Goal: Information Seeking & Learning: Learn about a topic

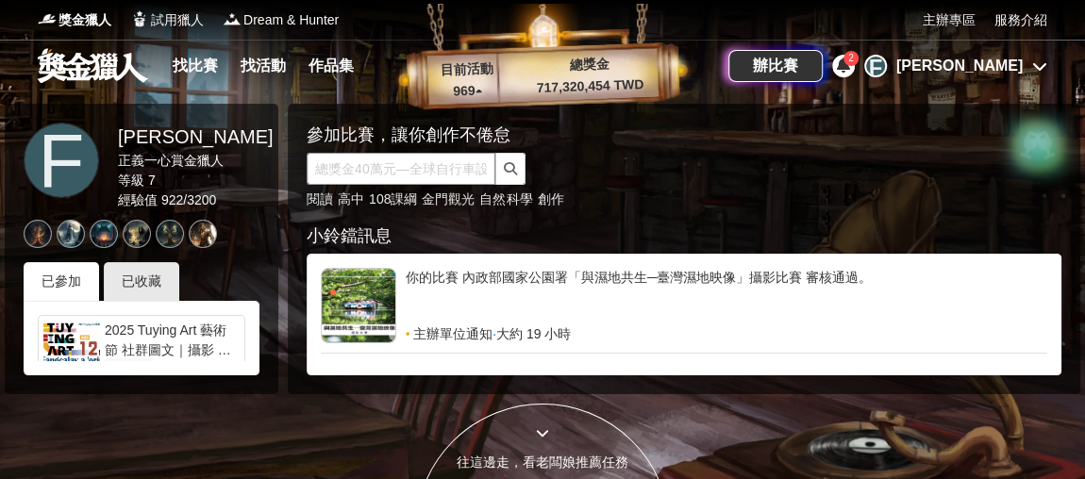
click at [367, 169] on input "text" at bounding box center [401, 169] width 189 height 32
type input "攝影"
click button "submit" at bounding box center [510, 169] width 30 height 32
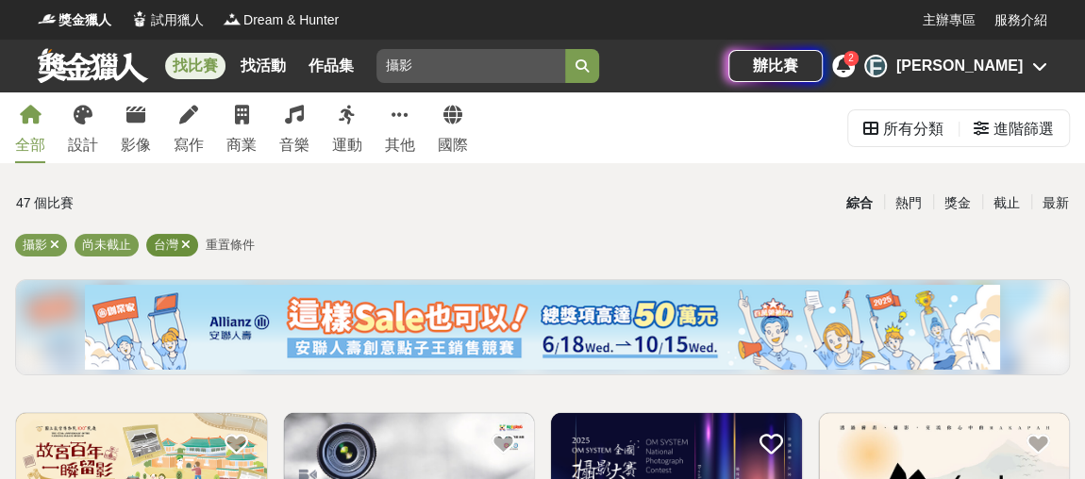
click at [187, 247] on icon at bounding box center [185, 245] width 9 height 12
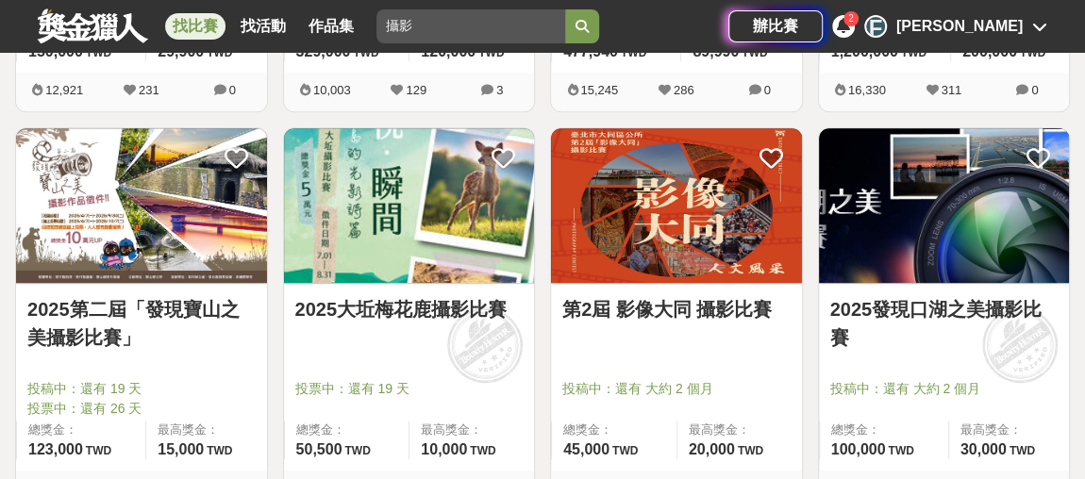
scroll to position [686, 0]
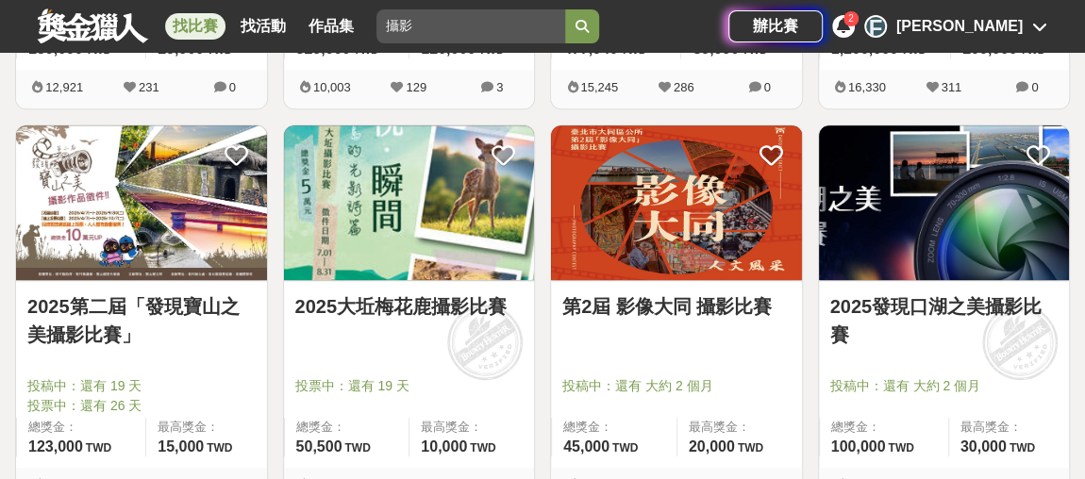
drag, startPoint x: 1077, startPoint y: 1, endPoint x: 802, endPoint y: 361, distance: 453.2
click at [802, 361] on div "第2屆 影像大同 攝影比賽 投稿中：還有 大約 2 個月 總獎金： 45,000 45,000 TWD 最高獎金： 20,000 TWD 7,832 154 1" at bounding box center [677, 324] width 268 height 398
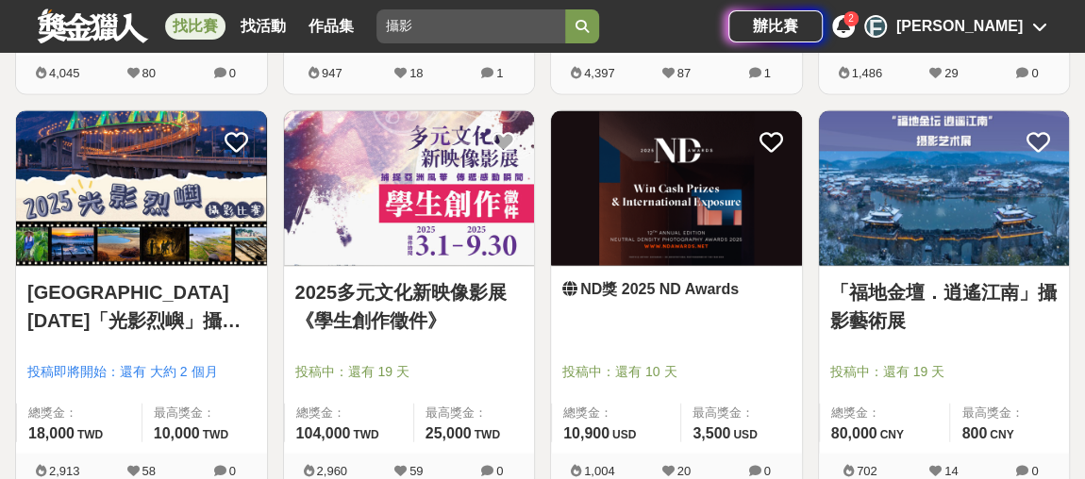
scroll to position [1886, 0]
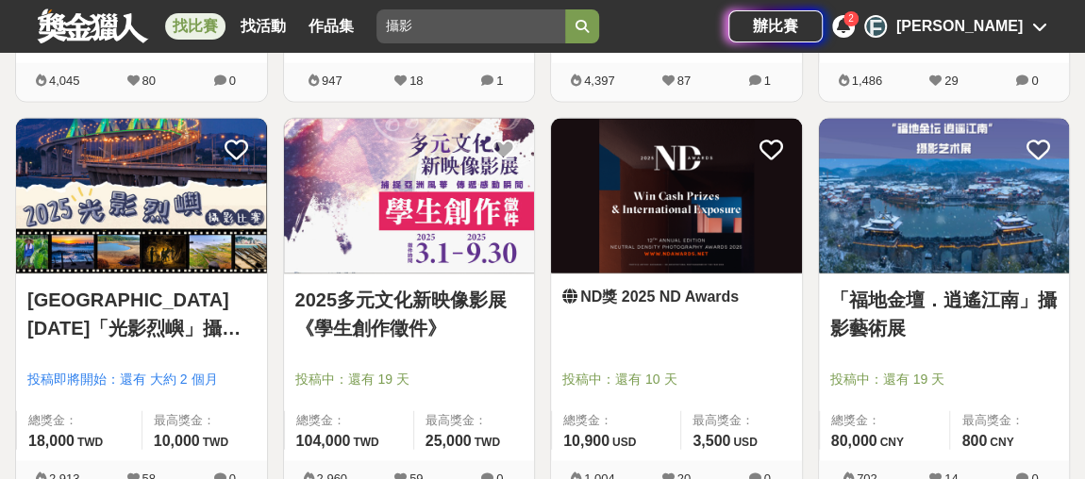
click at [410, 302] on link "2025多元文化新映像影展《學生創作徵件》" at bounding box center [409, 314] width 228 height 57
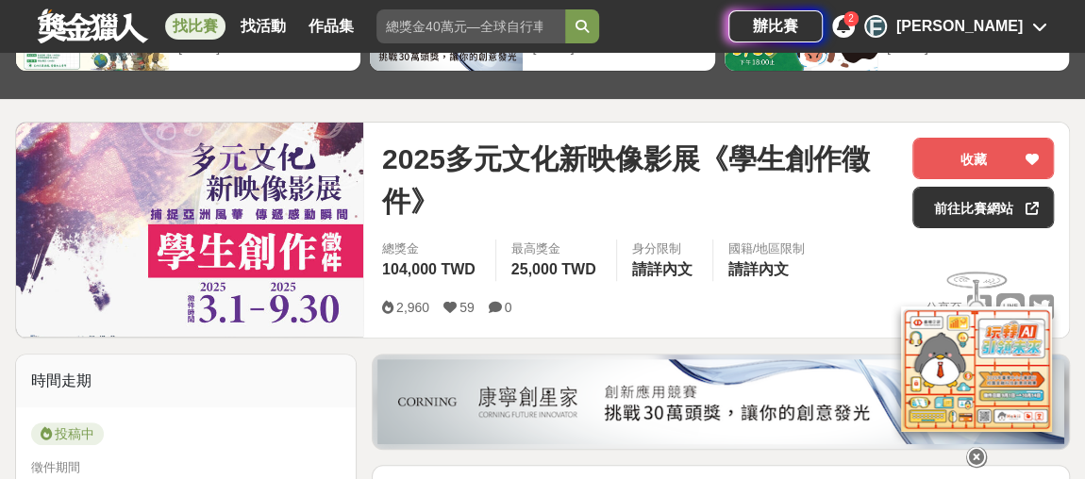
scroll to position [171, 0]
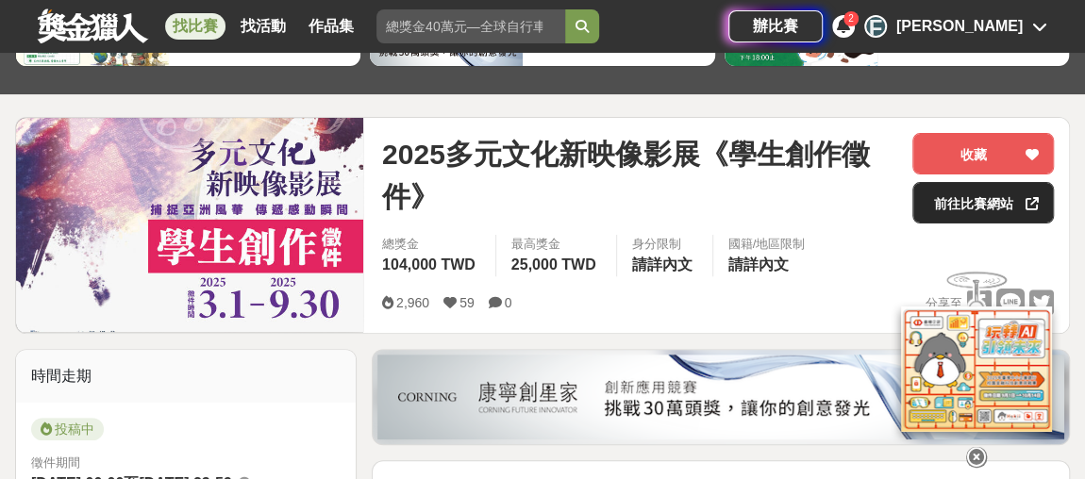
click at [973, 196] on link "前往比賽網站" at bounding box center [984, 203] width 142 height 42
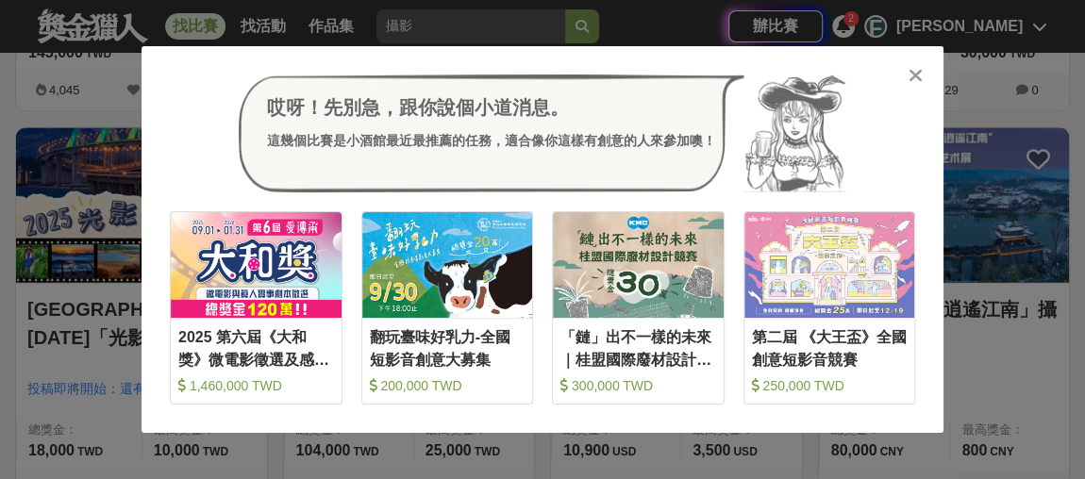
scroll to position [1886, 0]
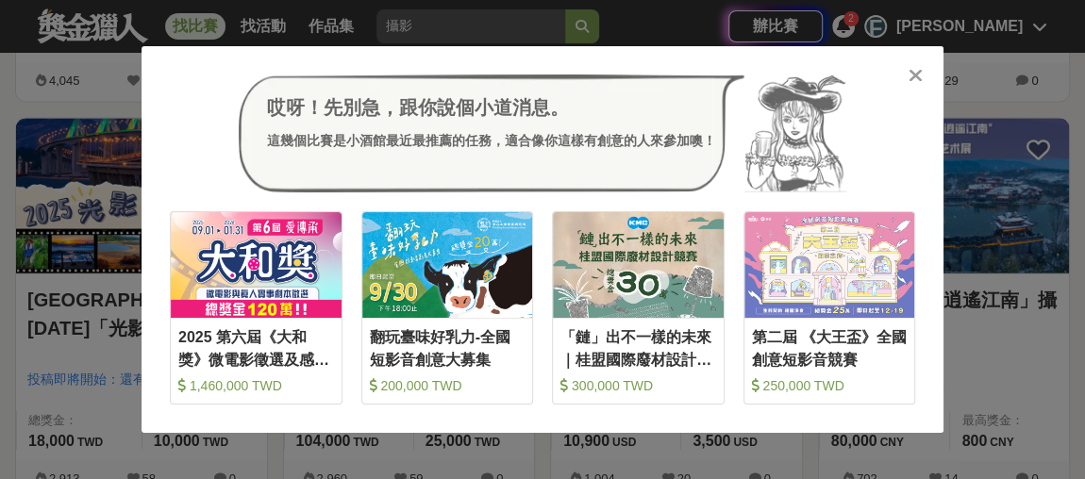
click at [906, 77] on div at bounding box center [915, 74] width 19 height 19
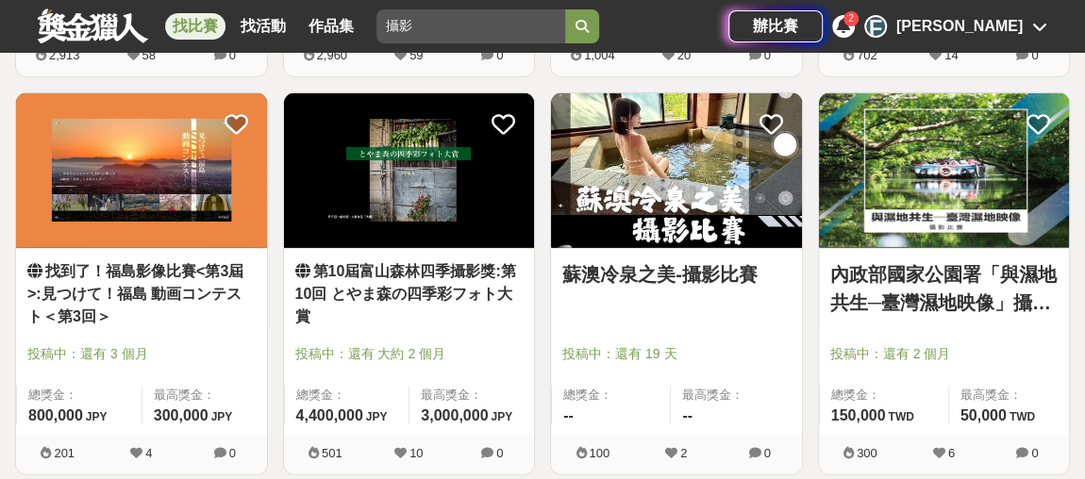
scroll to position [2316, 0]
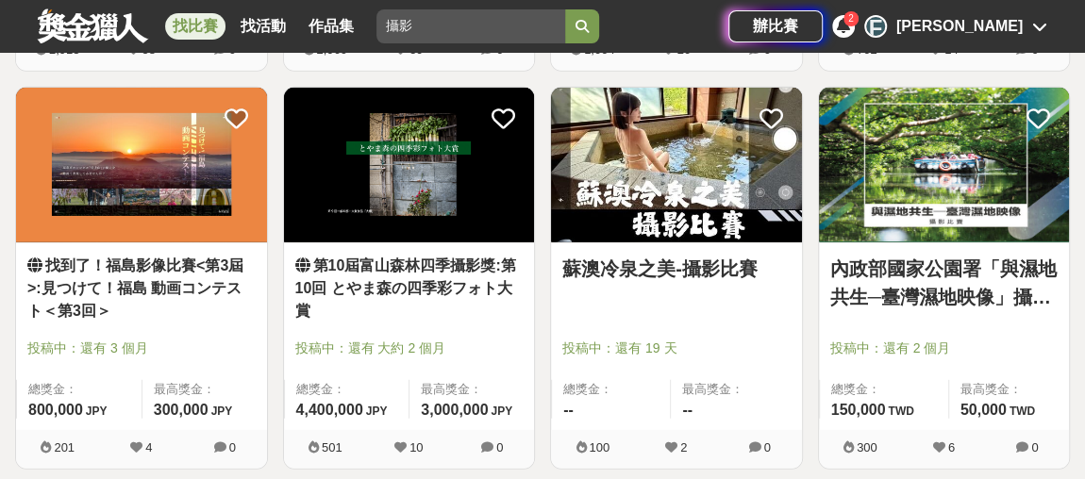
click at [724, 265] on link "蘇澳冷泉之美-攝影比賽" at bounding box center [676, 269] width 228 height 28
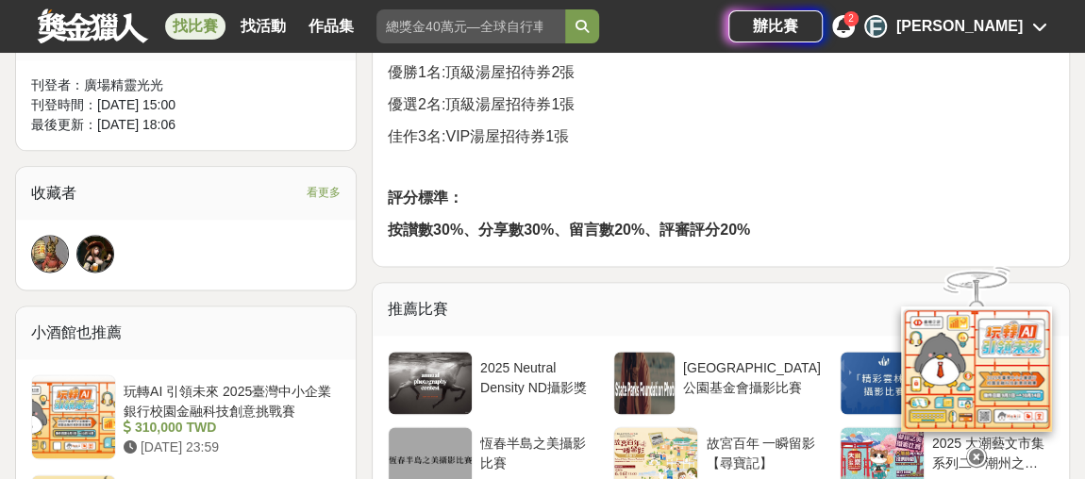
scroll to position [1114, 0]
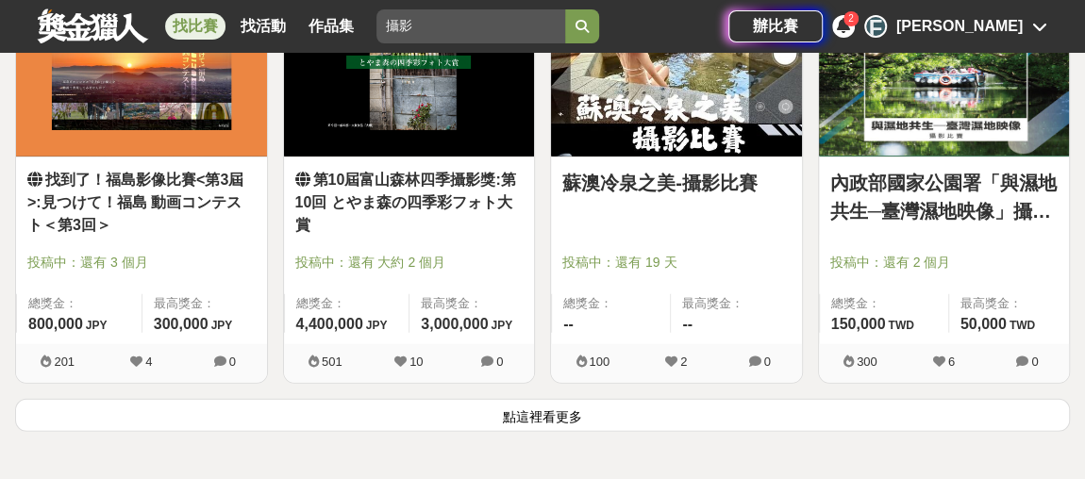
scroll to position [2745, 0]
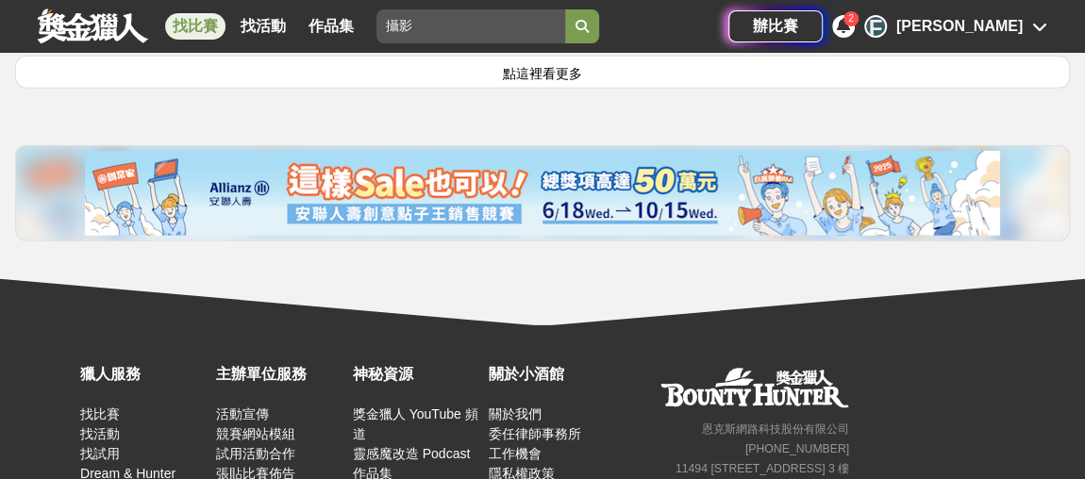
click at [548, 69] on button "點這裡看更多" at bounding box center [542, 72] width 1055 height 33
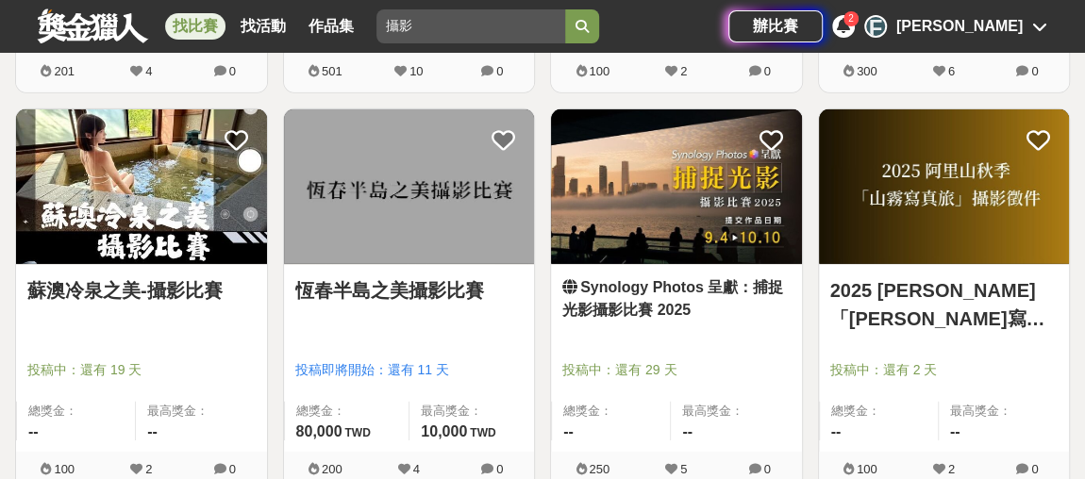
scroll to position [2745, 0]
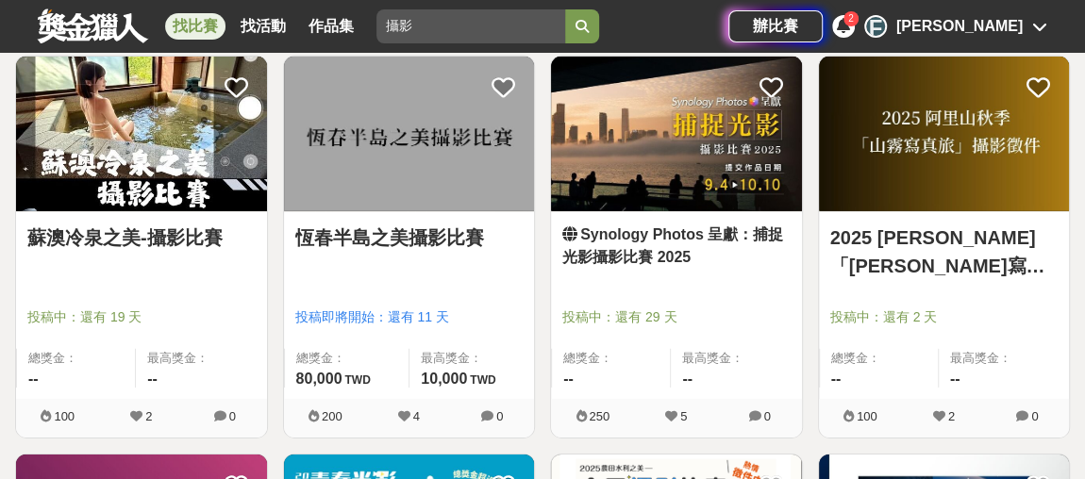
click at [946, 240] on link "2025 [PERSON_NAME]「[PERSON_NAME]寫真旅」攝影徵件" at bounding box center [944, 252] width 228 height 57
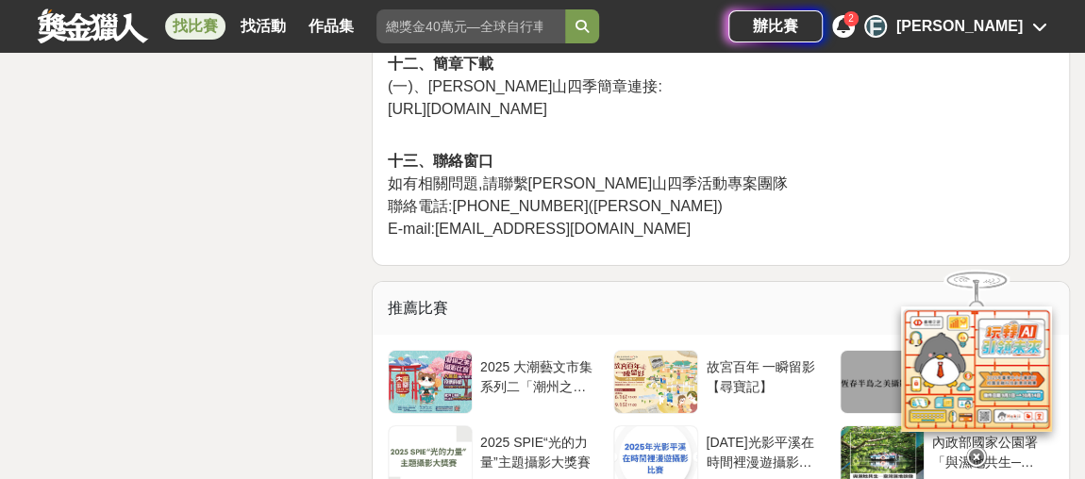
scroll to position [3431, 0]
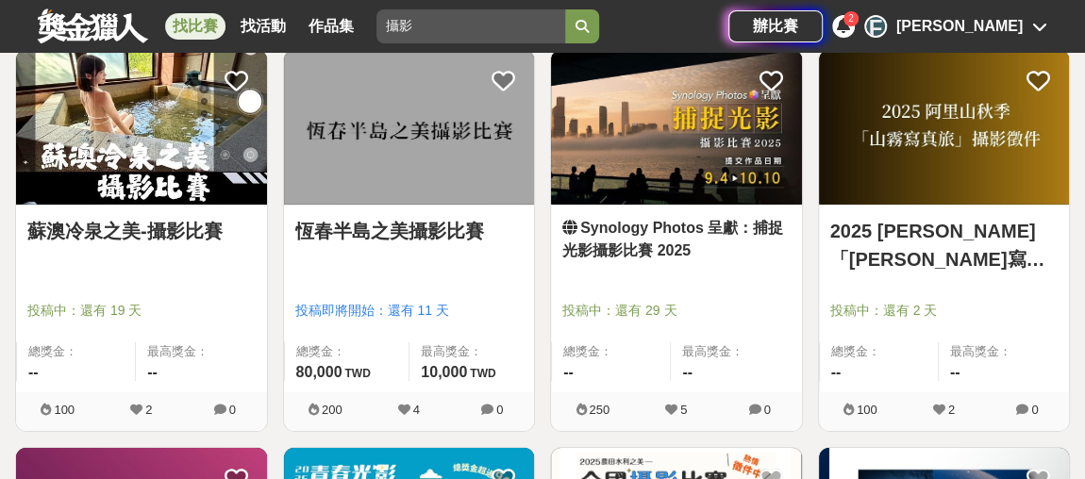
scroll to position [2745, 0]
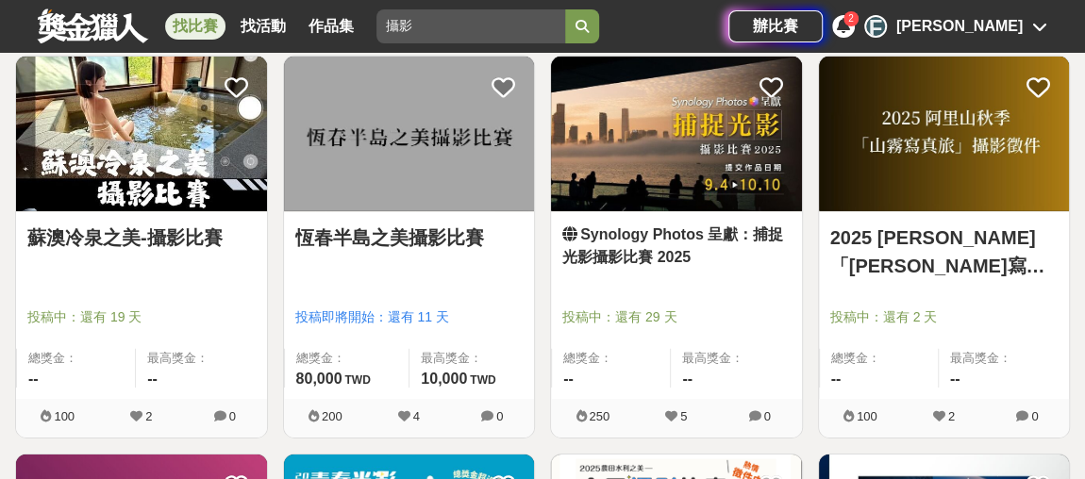
click at [368, 228] on link "恆春半島之美攝影比賽" at bounding box center [409, 238] width 228 height 28
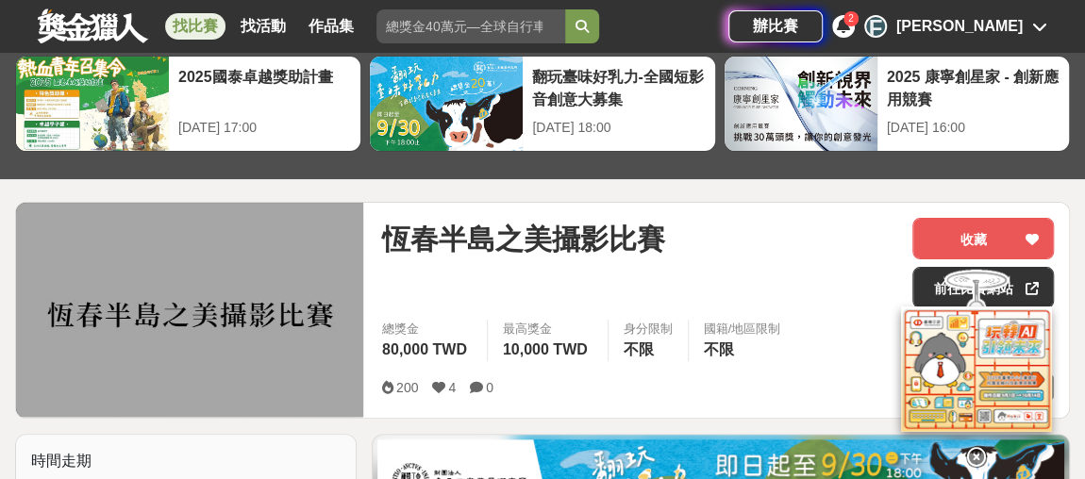
scroll to position [85, 0]
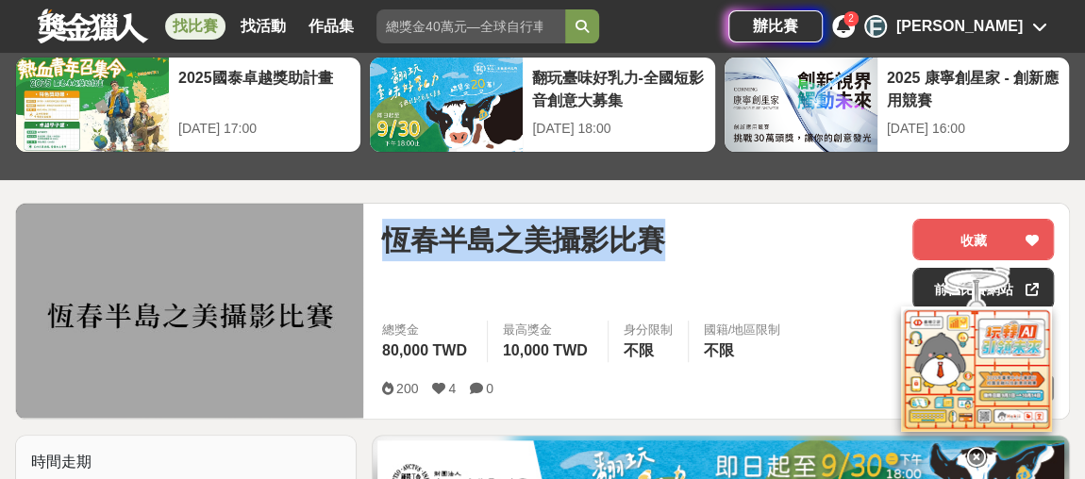
drag, startPoint x: 395, startPoint y: 235, endPoint x: 671, endPoint y: 236, distance: 275.6
click at [671, 236] on div "恆春半島之美攝影比賽" at bounding box center [639, 240] width 515 height 42
copy span "恆春半島之美攝影比賽"
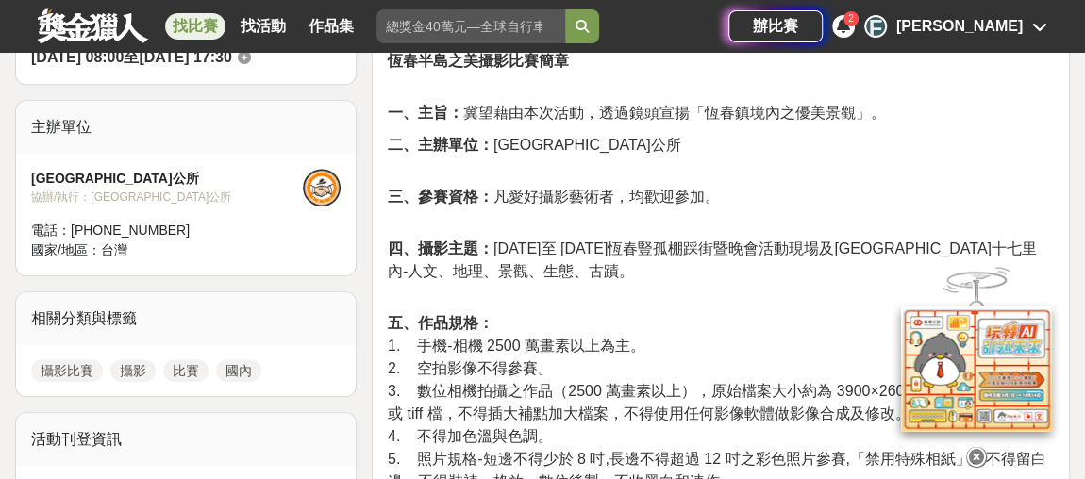
scroll to position [600, 0]
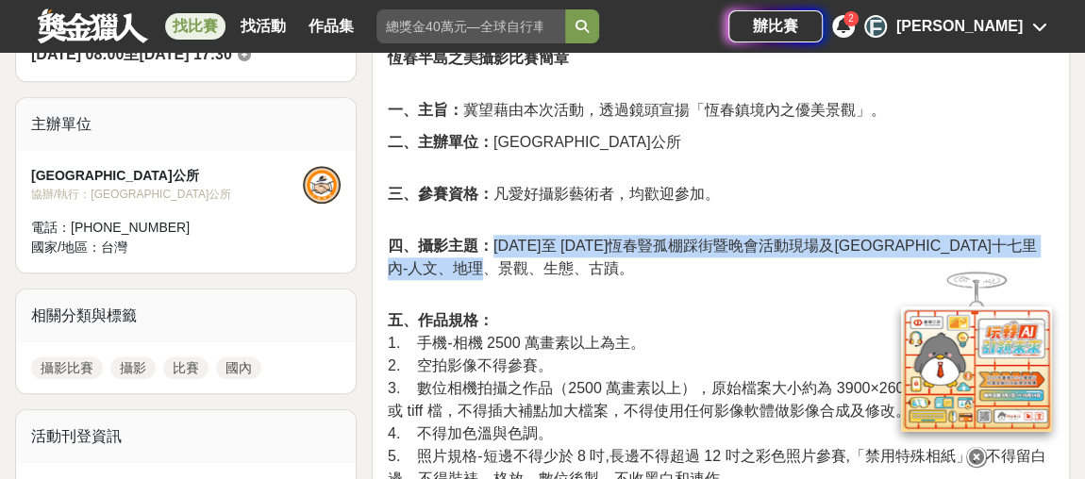
drag, startPoint x: 492, startPoint y: 241, endPoint x: 537, endPoint y: 269, distance: 53.4
click at [537, 269] on span "四、攝影主題： [DATE]至 [DATE]恆春豎孤棚踩街暨晚會活動現場及[GEOGRAPHIC_DATA]十七里內-人文、地理、景觀、生態、古蹟。" at bounding box center [712, 257] width 649 height 39
copy span "[DATE]至 [DATE]恆春豎孤棚踩街暨晚會活動現場及恆春鎮十七里內-人文、地理、景觀、生態、古蹟"
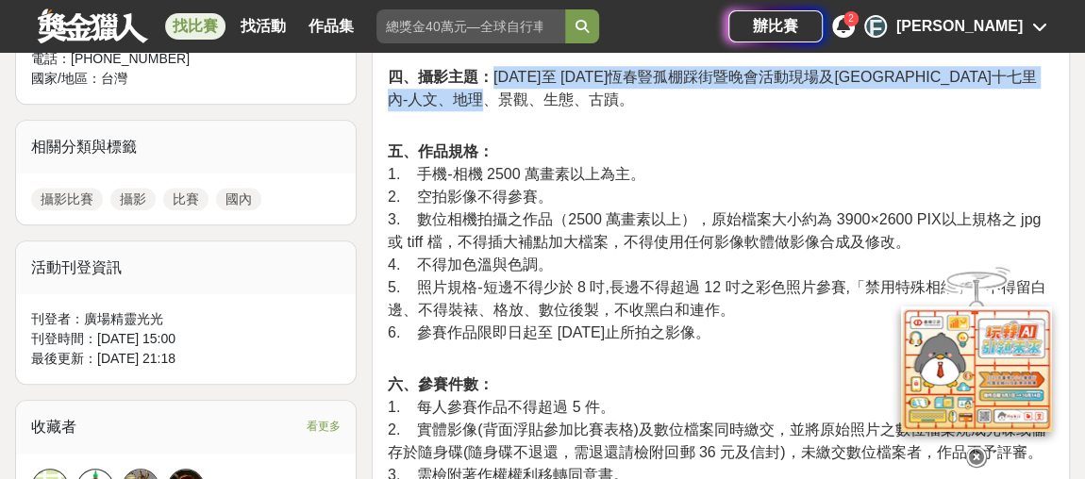
scroll to position [772, 0]
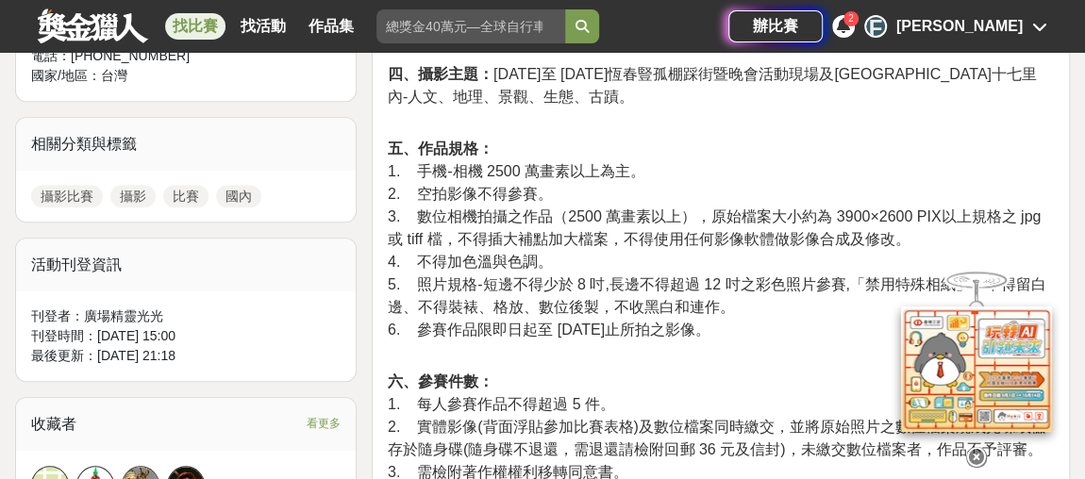
click at [671, 371] on p "六、參賽件數： 1. 每人參賽作品不得超過 5 件。 2. 實體影像(背面浮貼參加比賽表格)及數位檔案同時繳交，並將原始照片之數位檔案燒成光碟或儲存於隨身碟(…" at bounding box center [721, 437] width 666 height 133
drag, startPoint x: 535, startPoint y: 327, endPoint x: 760, endPoint y: 328, distance: 224.6
click at [711, 329] on span "6. 參賽作品限即日起至 [DATE]止所拍之影像。" at bounding box center [549, 330] width 323 height 16
copy span "至 [DATE]止所拍之影像"
click at [783, 282] on span "5. 照片規格-短邊不得少於 8 吋,長邊不得超過 12 吋之彩色照片參賽,「禁用特殊相紙」、不得留白邊、不得裝裱、格放、數位後製，不收黑白和連作。" at bounding box center [717, 295] width 659 height 39
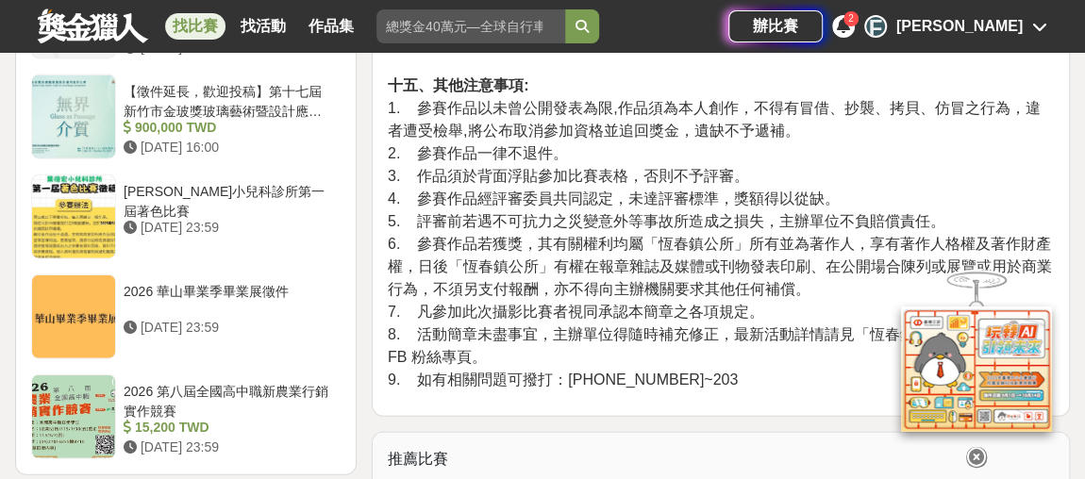
scroll to position [2316, 0]
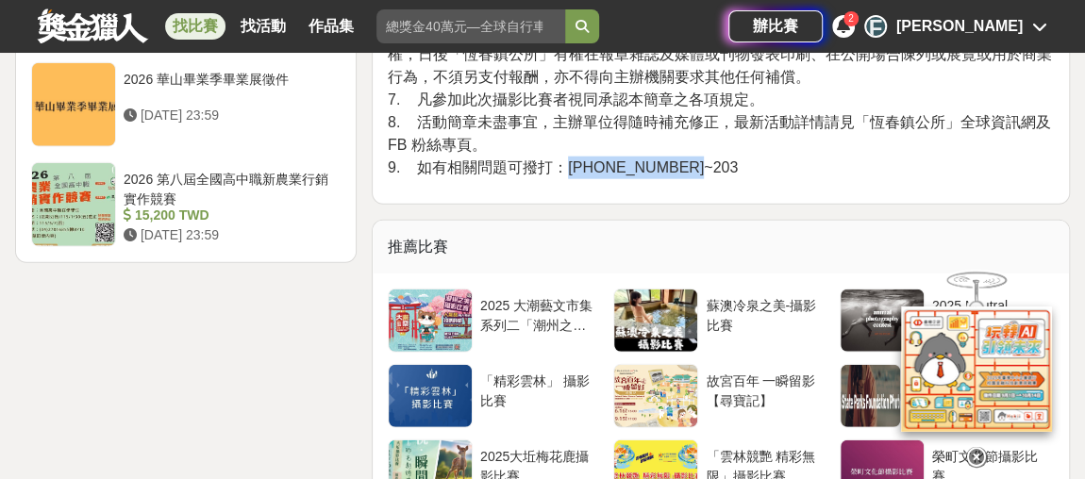
drag, startPoint x: 564, startPoint y: 138, endPoint x: 678, endPoint y: 135, distance: 114.2
click at [678, 159] on span "9. 如有相關問題可撥打：[PHONE_NUMBER]~203" at bounding box center [563, 167] width 350 height 16
copy span "[PHONE_NUMBER]"
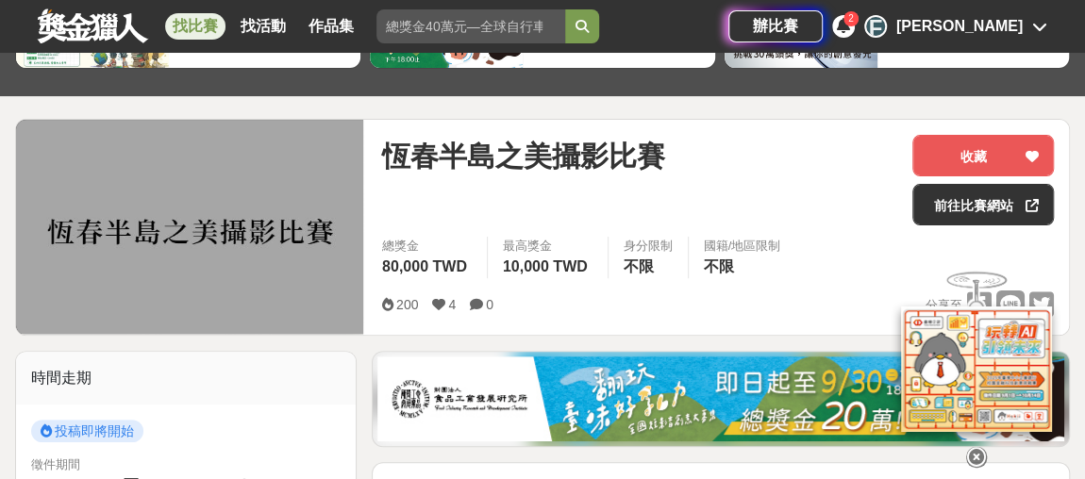
scroll to position [171, 0]
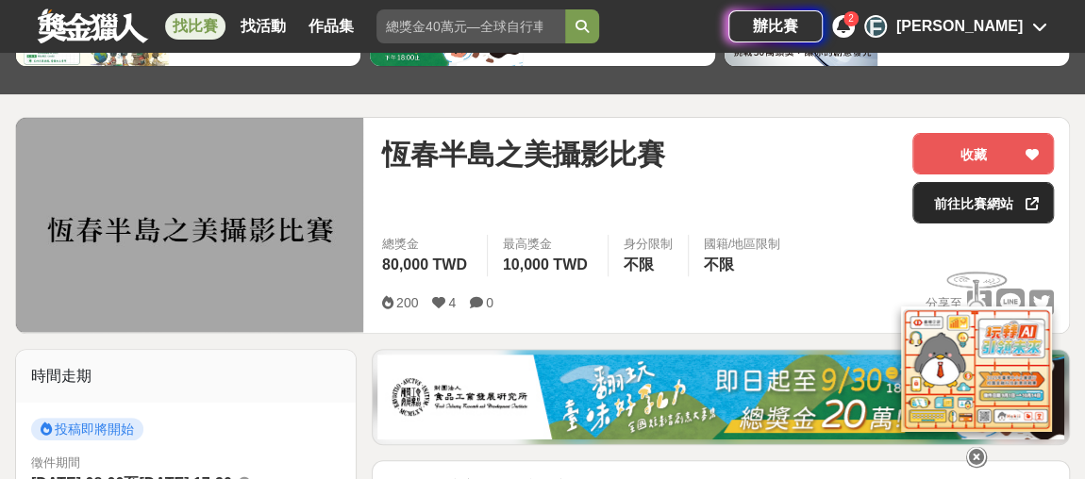
click at [971, 198] on link "前往比賽網站" at bounding box center [984, 203] width 142 height 42
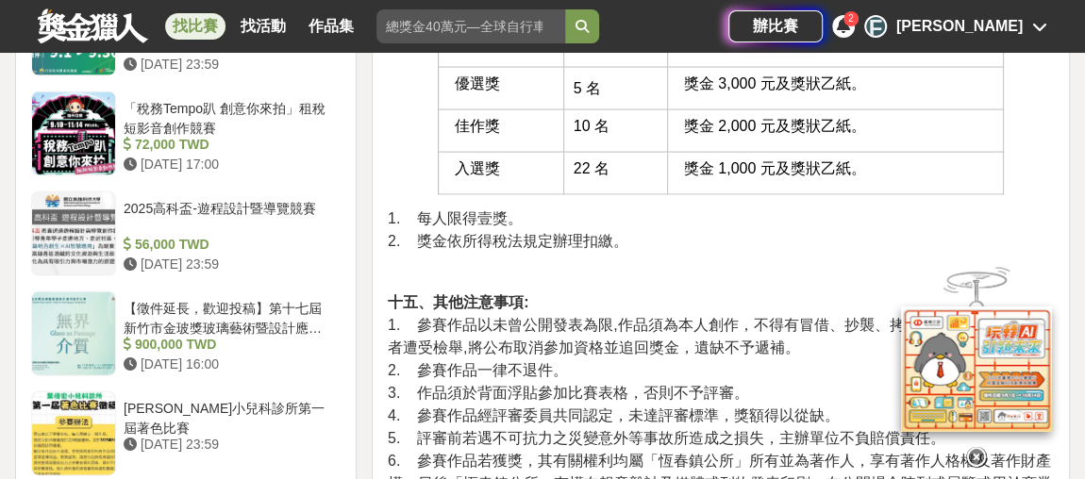
scroll to position [2230, 0]
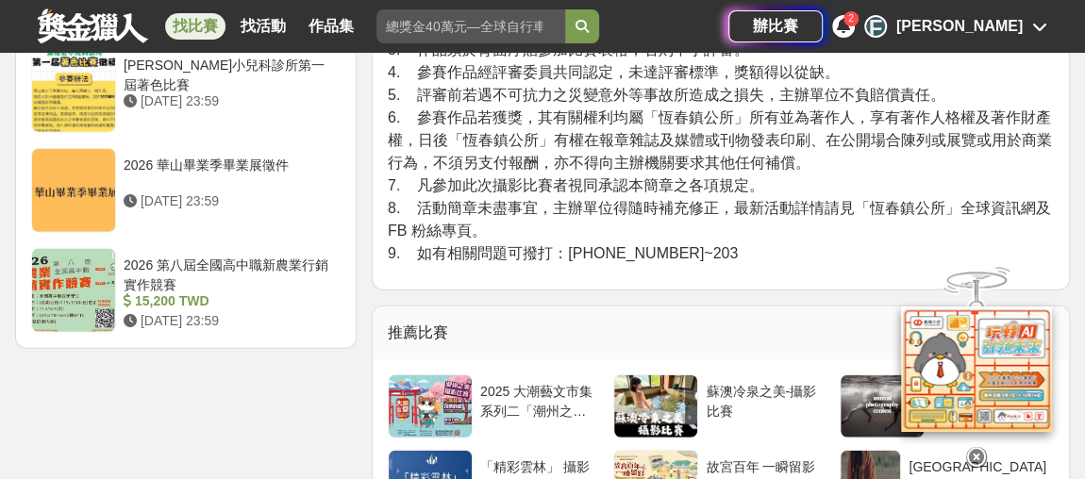
click at [878, 229] on p "十五、其他注意事項: 1. 參賽作品以未曾公開發表為限,作品須為本人創作，不得有冒借、抄襲、拷貝、仿冒之行為，違者遭受檢舉,將公布取消參加資格並追回獎金，遺缺…" at bounding box center [721, 106] width 666 height 317
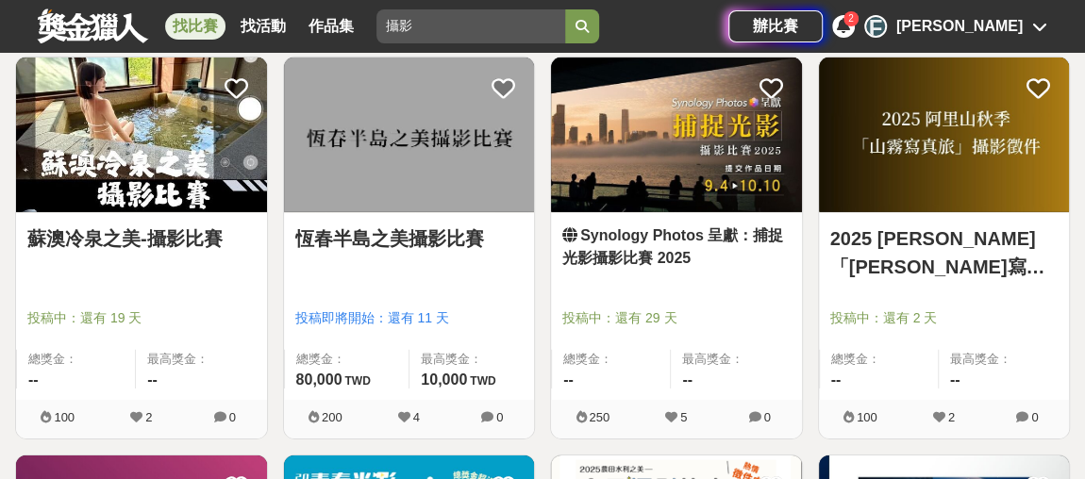
scroll to position [2745, 0]
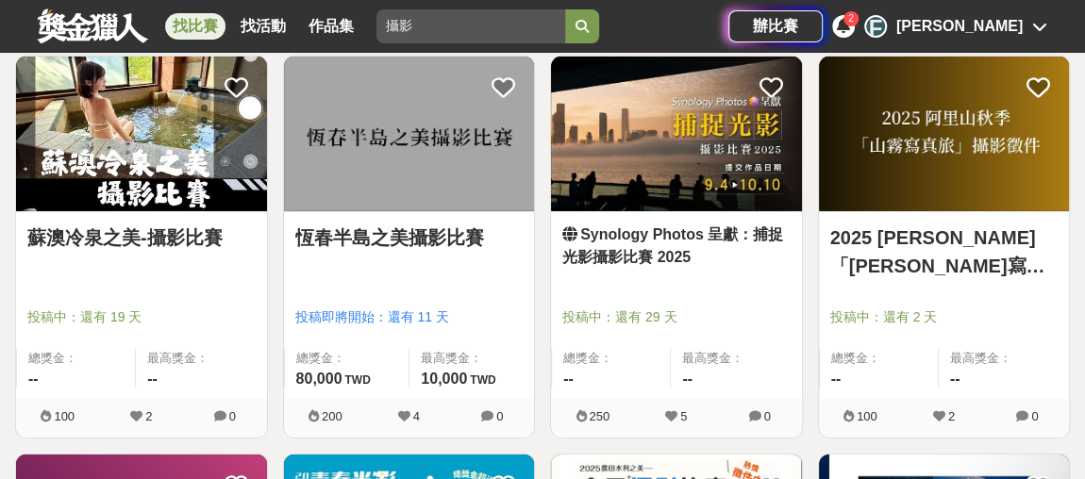
click at [709, 232] on link "Synology Photos 呈獻：捕捉光影攝影比賽 2025" at bounding box center [676, 246] width 228 height 45
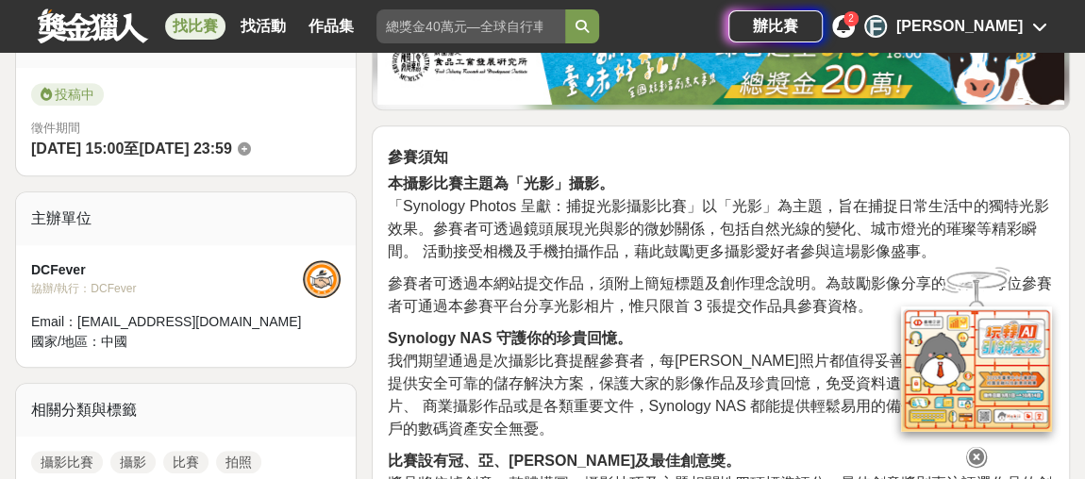
scroll to position [514, 0]
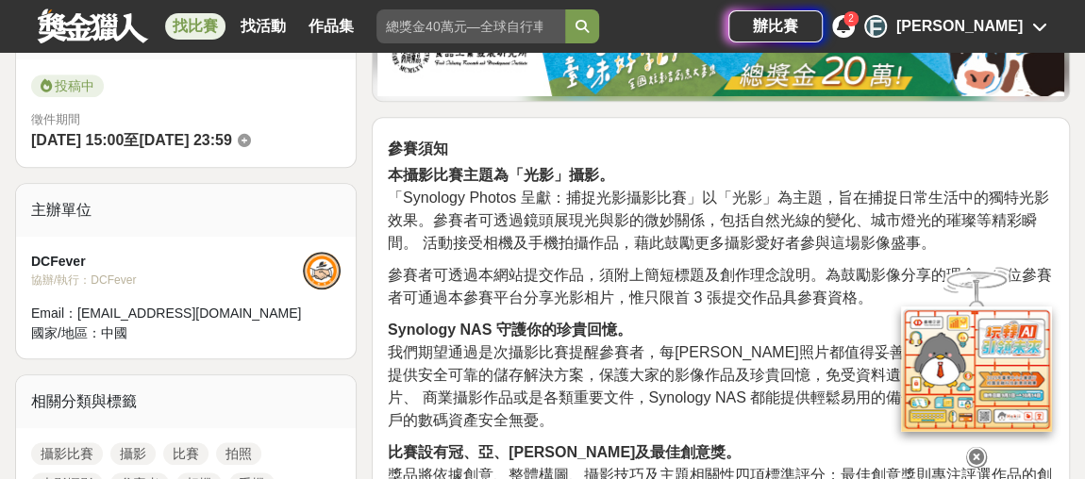
click at [976, 450] on icon at bounding box center [976, 457] width 21 height 21
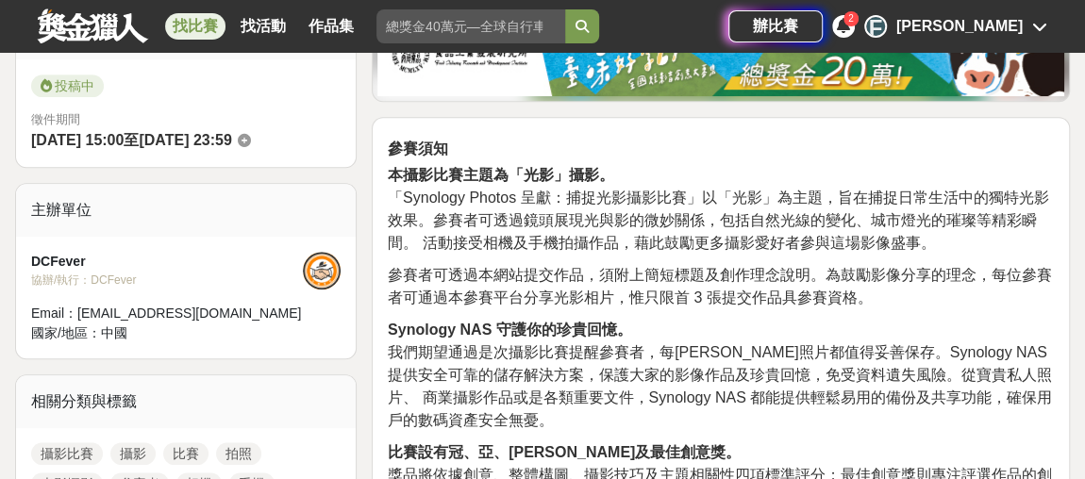
click at [895, 174] on p "本攝影比賽主題為「光影」攝影。 「Synology Photos 呈獻：捕捉光影攝影比賽」以「光影」為主題，旨在捕捉日常生活中的獨特光影效果。參賽者可透過鏡頭…" at bounding box center [721, 209] width 666 height 91
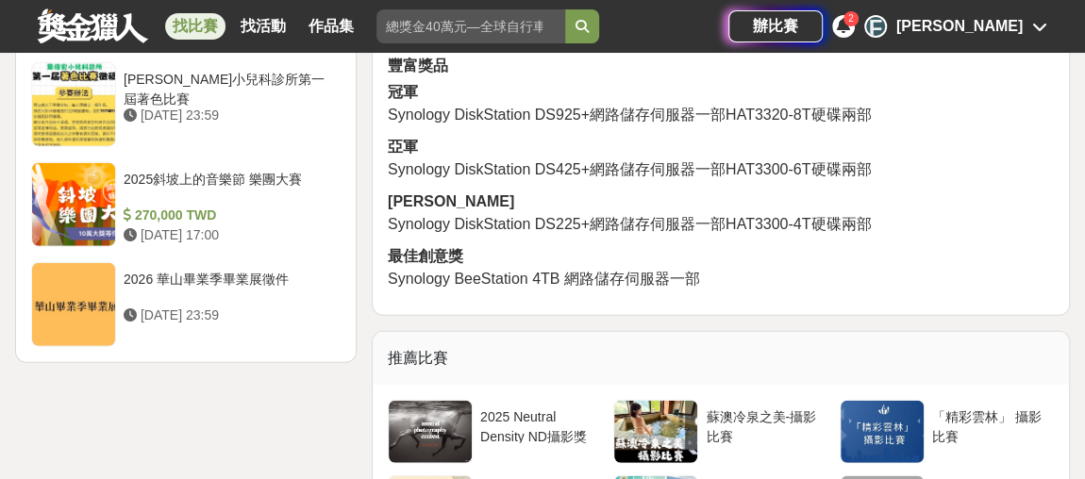
scroll to position [2316, 0]
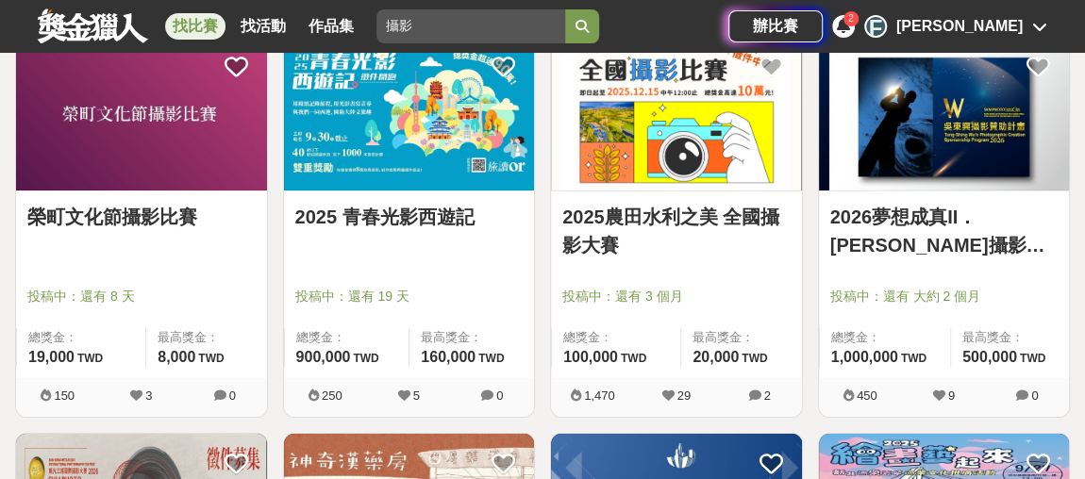
scroll to position [3174, 0]
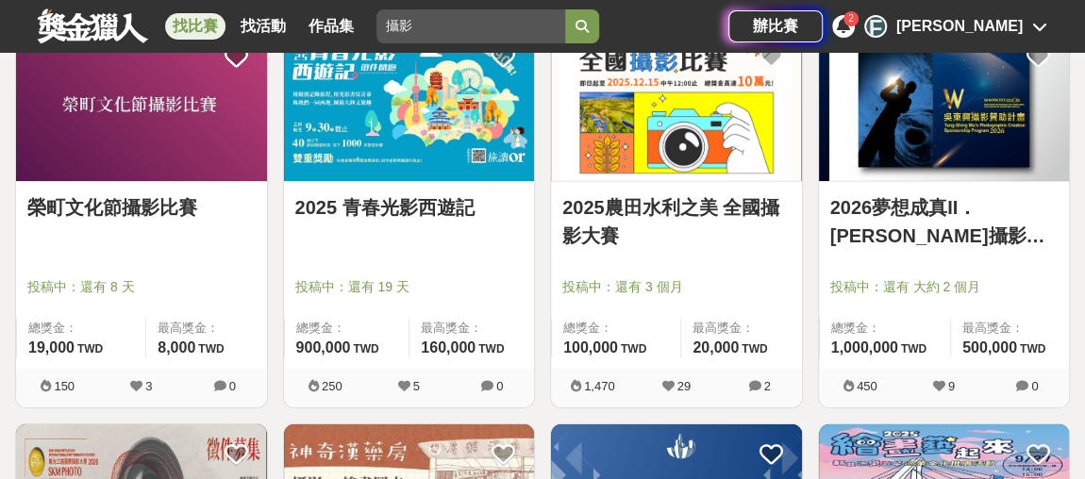
click at [118, 206] on link "榮町文化節攝影比賽" at bounding box center [141, 207] width 228 height 28
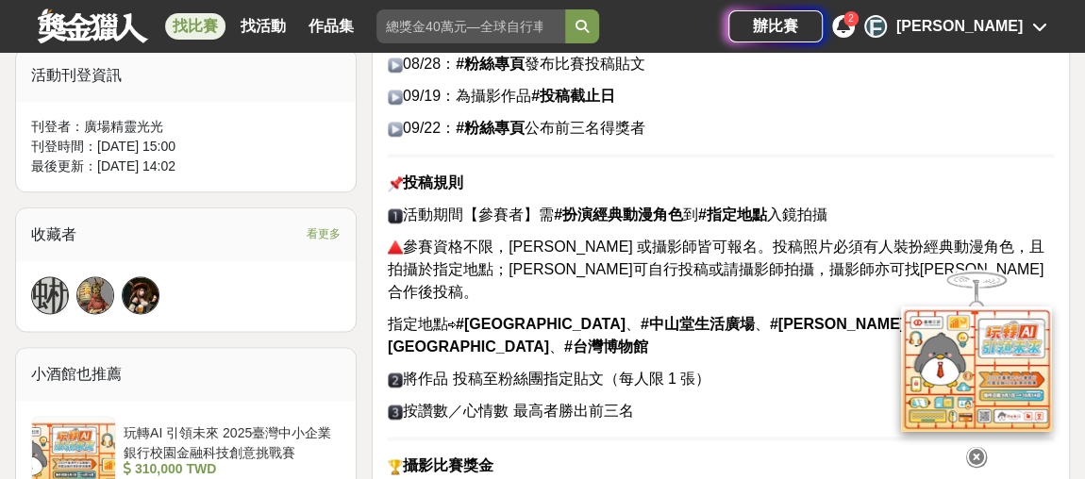
scroll to position [1114, 0]
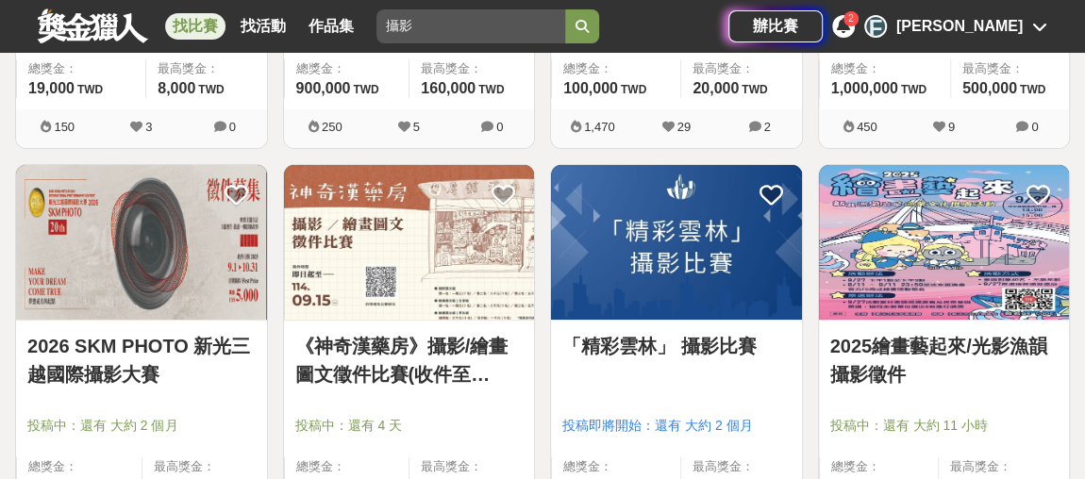
scroll to position [3603, 0]
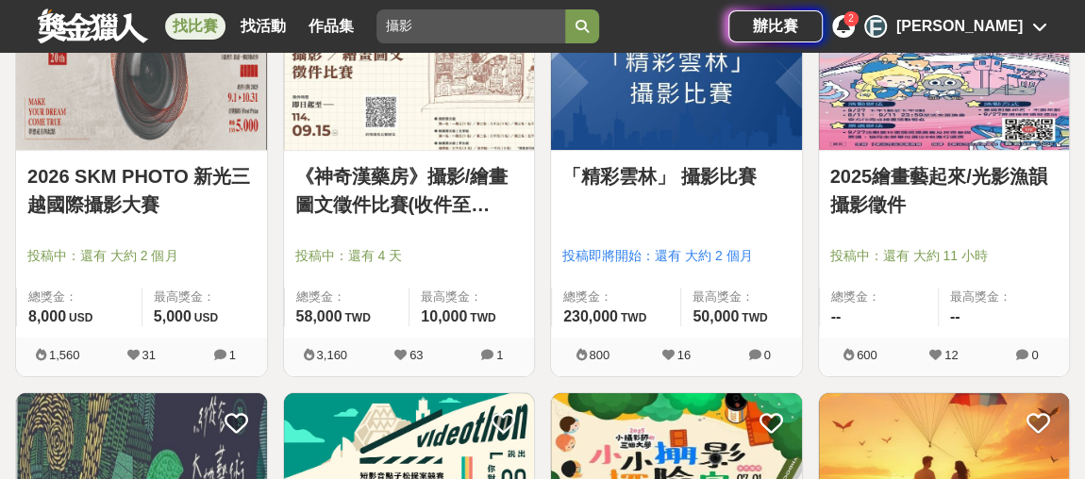
click at [1030, 178] on link "2025繪畫藝起來/光影漁韻攝影徵件" at bounding box center [944, 190] width 228 height 57
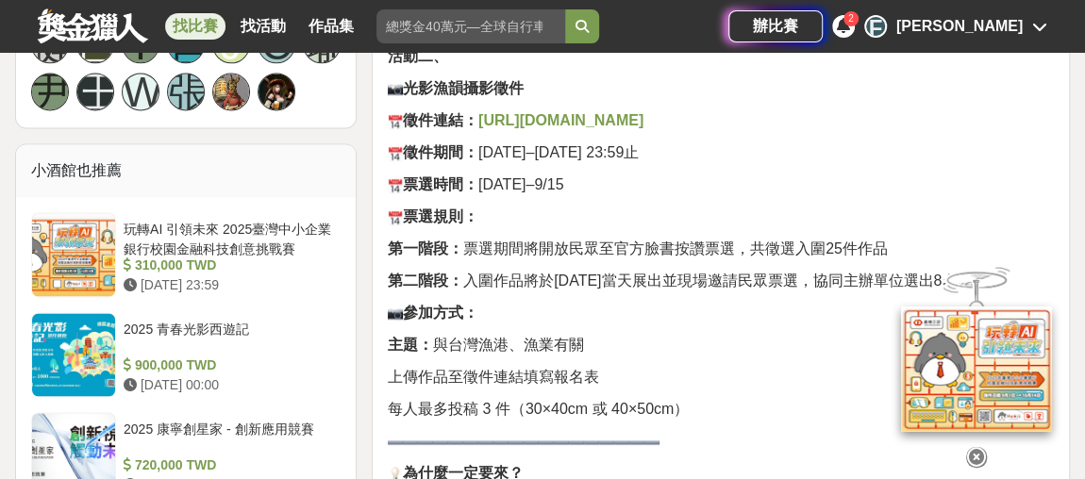
scroll to position [1286, 0]
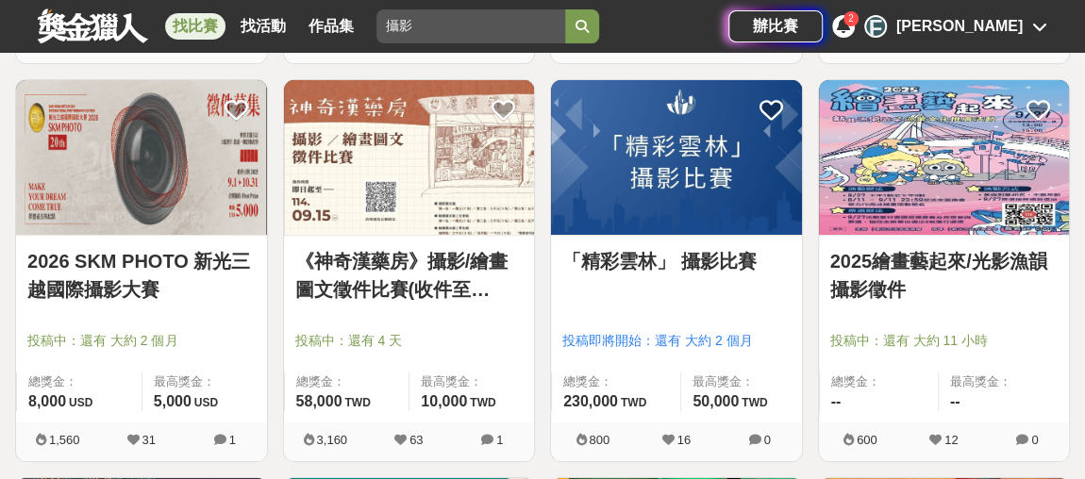
scroll to position [3517, 0]
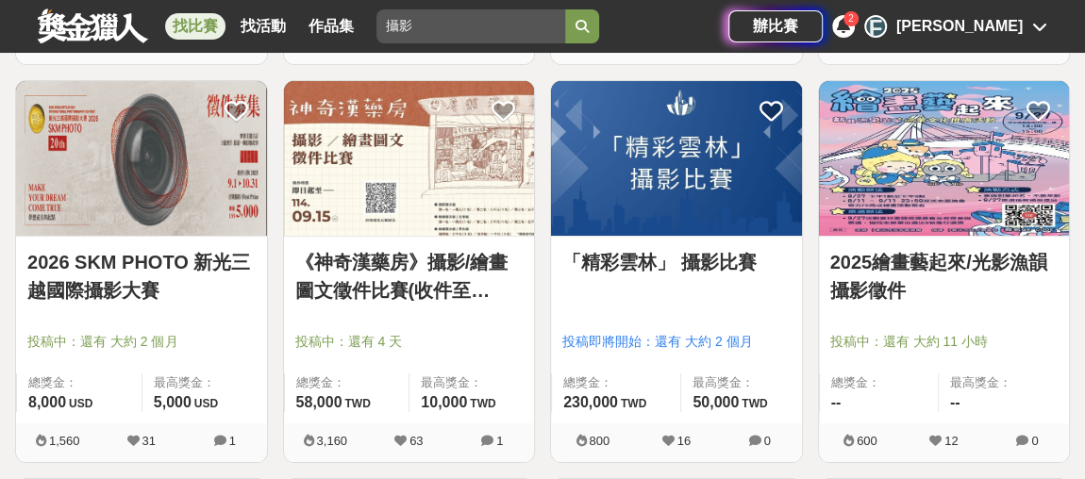
click at [696, 263] on link "「精彩雲林」 攝影比賽" at bounding box center [676, 262] width 228 height 28
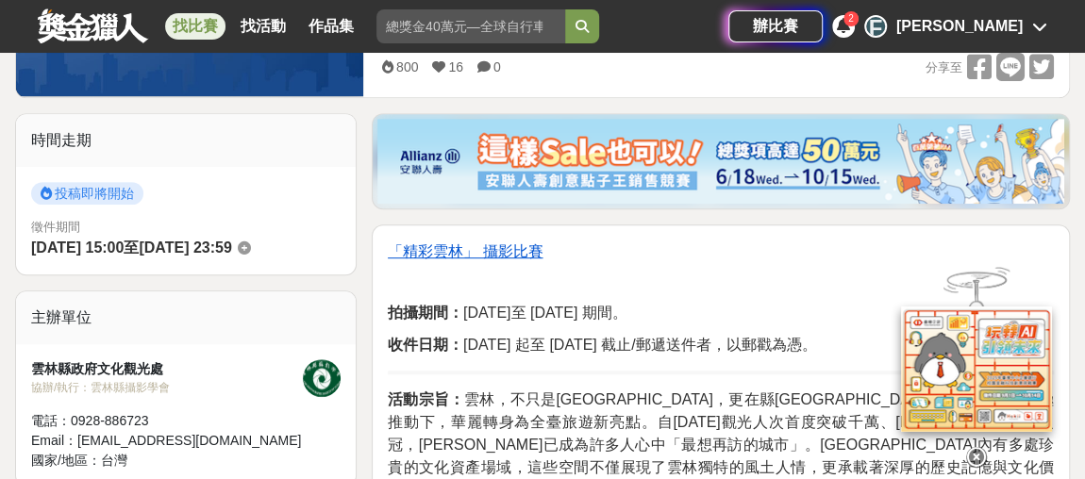
scroll to position [428, 0]
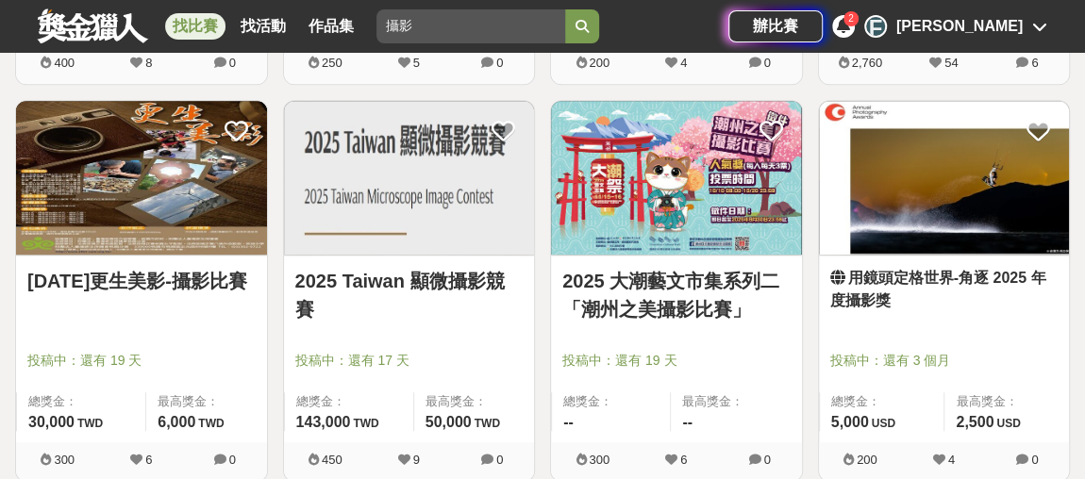
scroll to position [4289, 0]
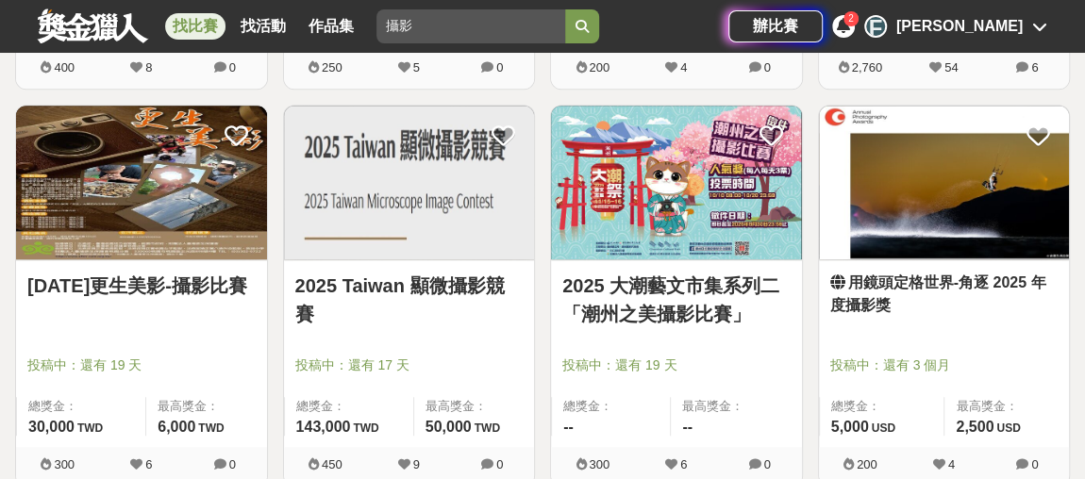
click at [450, 281] on link "2025 Taiwan 顯微攝影競賽" at bounding box center [409, 300] width 228 height 57
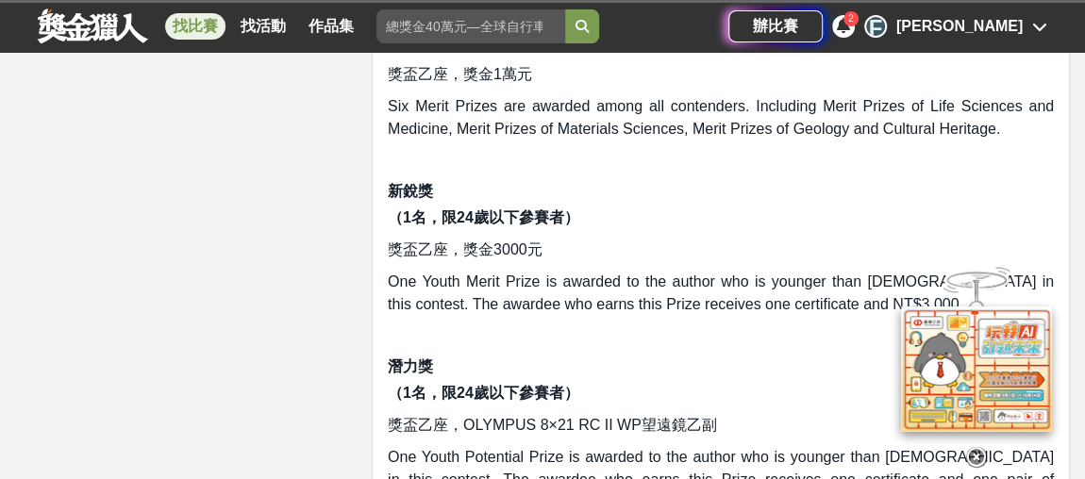
scroll to position [3002, 0]
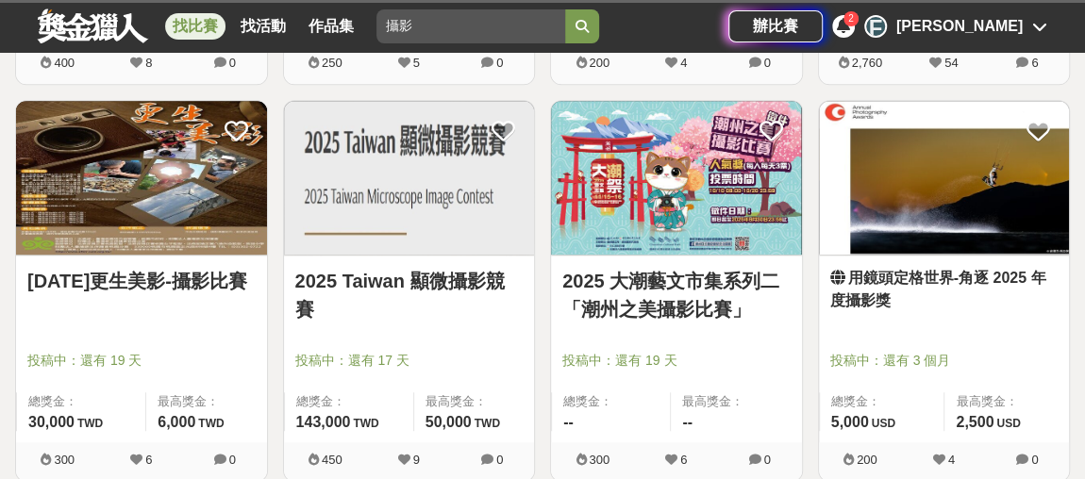
scroll to position [4289, 0]
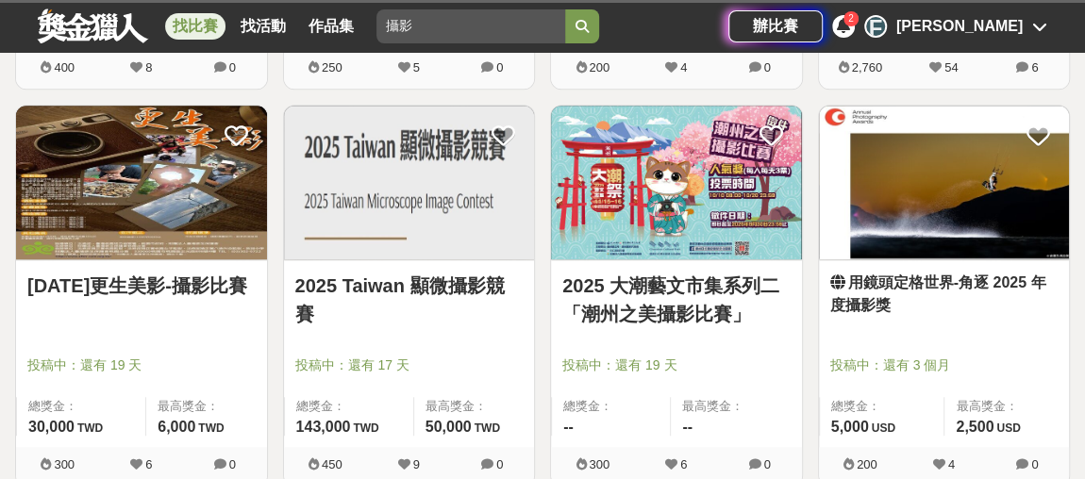
click at [147, 280] on link "[DATE]更生美影-攝影比賽" at bounding box center [141, 286] width 228 height 28
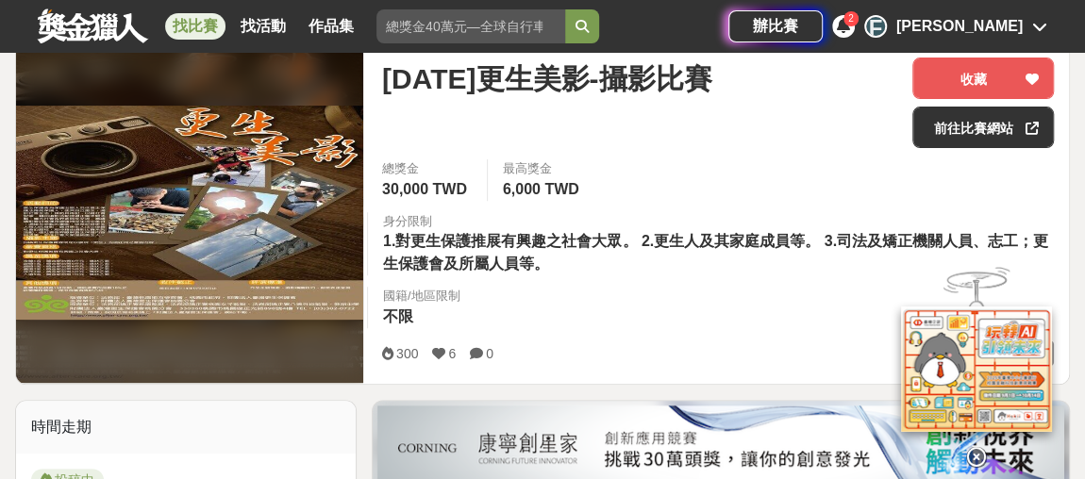
scroll to position [171, 0]
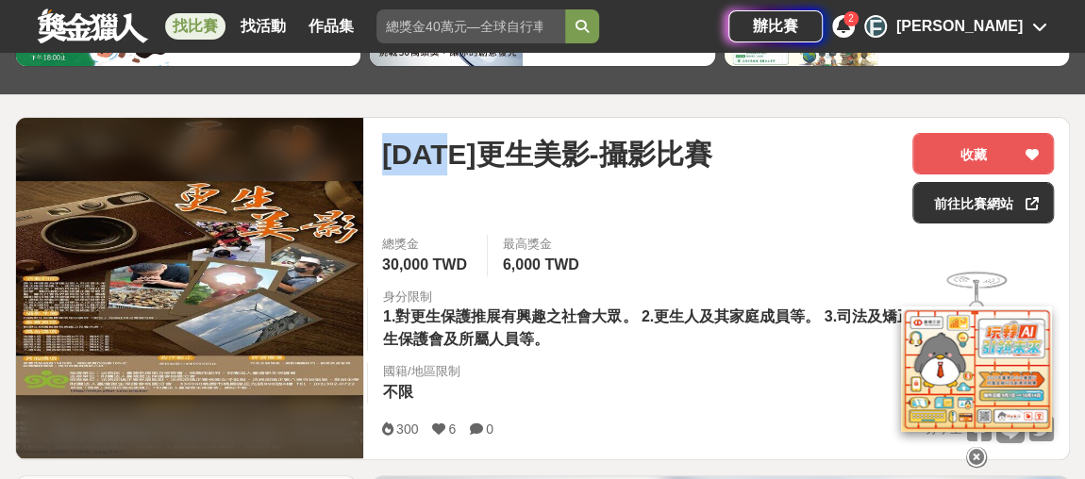
drag, startPoint x: 382, startPoint y: 151, endPoint x: 459, endPoint y: 150, distance: 76.4
click at [459, 150] on span "[DATE]更生美影-攝影比賽" at bounding box center [546, 154] width 329 height 42
copy span "[DATE]"
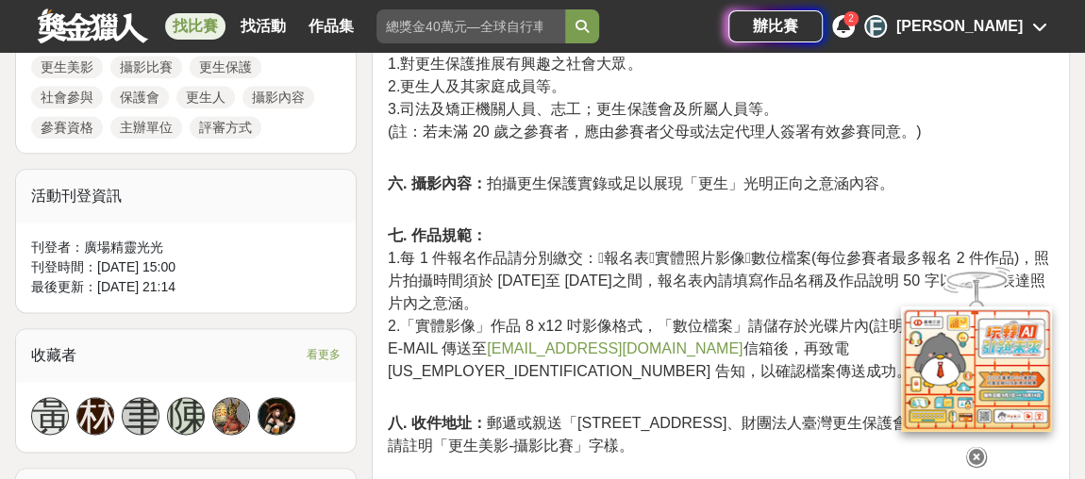
scroll to position [1114, 0]
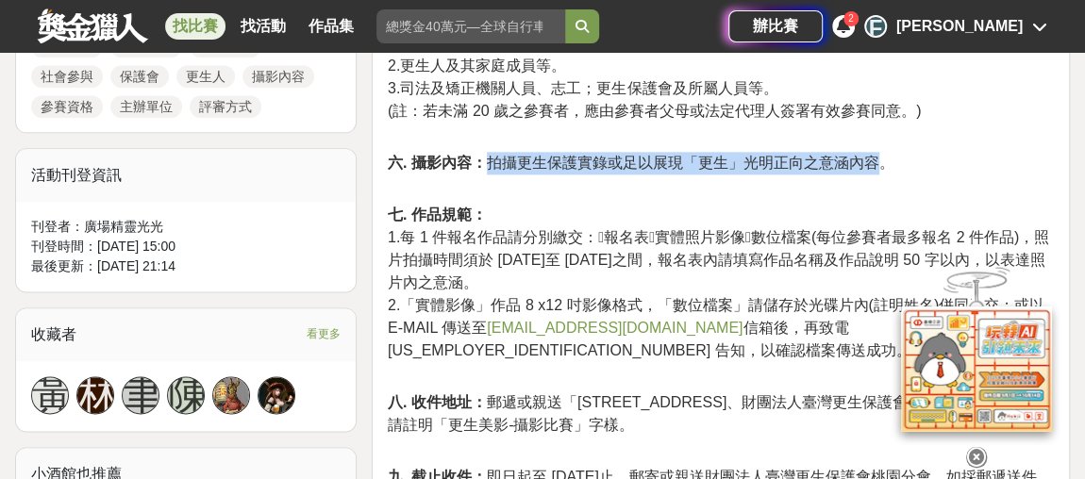
drag, startPoint x: 483, startPoint y: 162, endPoint x: 878, endPoint y: 161, distance: 394.5
click at [878, 161] on span "六. 攝影內容： 拍攝更生保護實錄或足以展現「更生」光明正向之意涵內容。" at bounding box center [641, 163] width 507 height 16
copy span "拍攝更生保護實錄或足以展現「更生」光明正向之意涵內容"
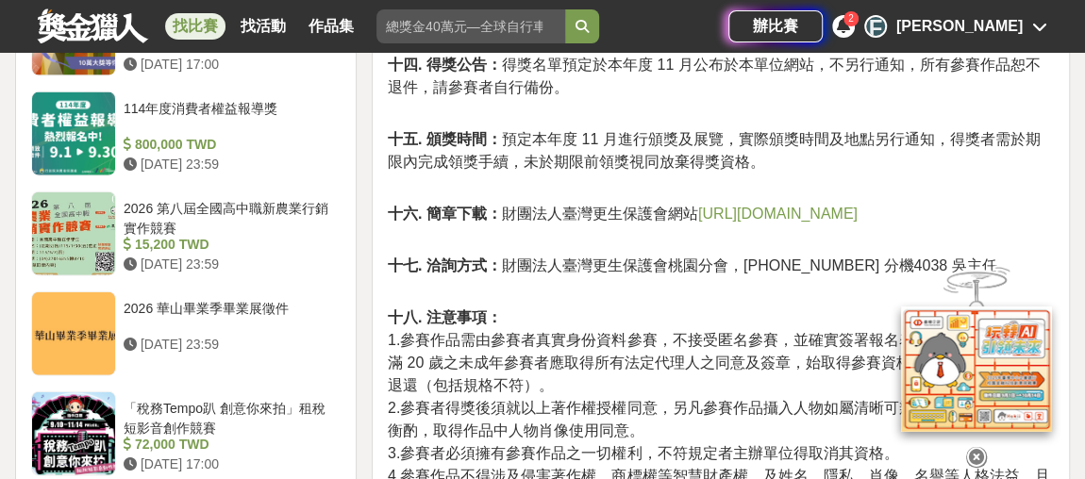
scroll to position [2144, 0]
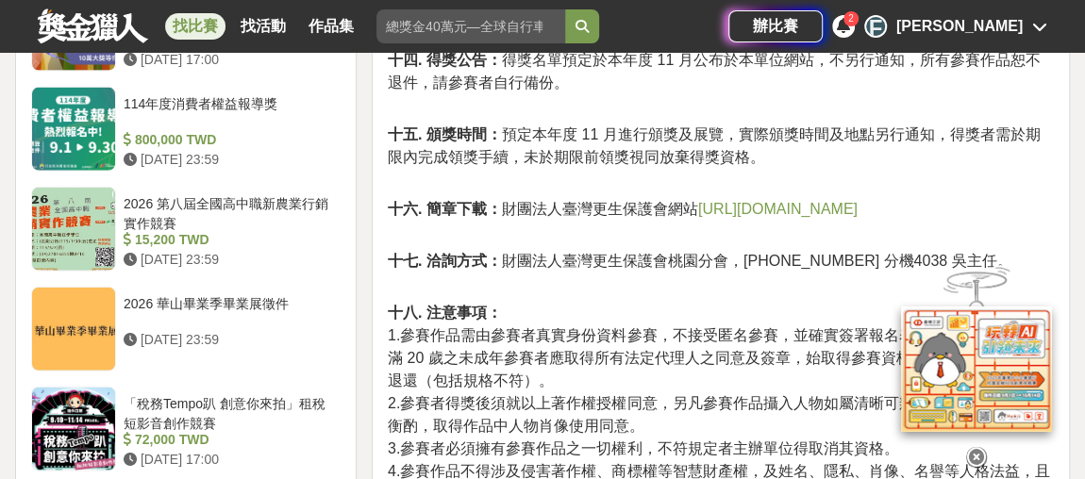
drag, startPoint x: 923, startPoint y: 186, endPoint x: 702, endPoint y: 187, distance: 220.8
click at [702, 198] on p "十六. 簡章下載： 財團法人臺灣更生保護會網站 [URL][DOMAIN_NAME]" at bounding box center [721, 219] width 666 height 42
copy link "[URL][DOMAIN_NAME]"
click at [904, 158] on p "十五. 頒獎時間： 預定本年度 11 月進行頒獎及展覽，實際頒獎時間及地點另行通知，得獎者需於期限內完成領獎手續，未於期限前領獎視同放棄得獎資格。" at bounding box center [721, 156] width 666 height 65
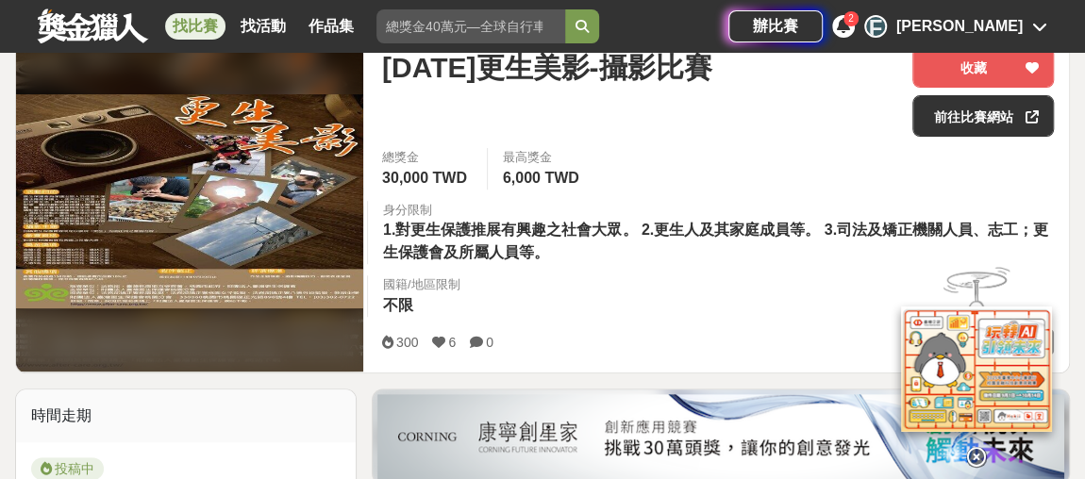
scroll to position [257, 0]
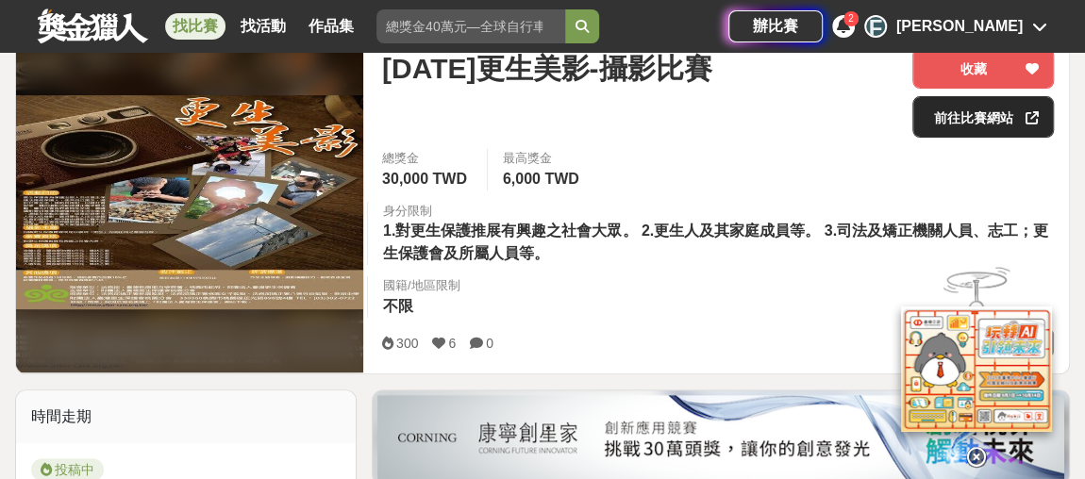
click at [969, 123] on link "前往比賽網站" at bounding box center [984, 117] width 142 height 42
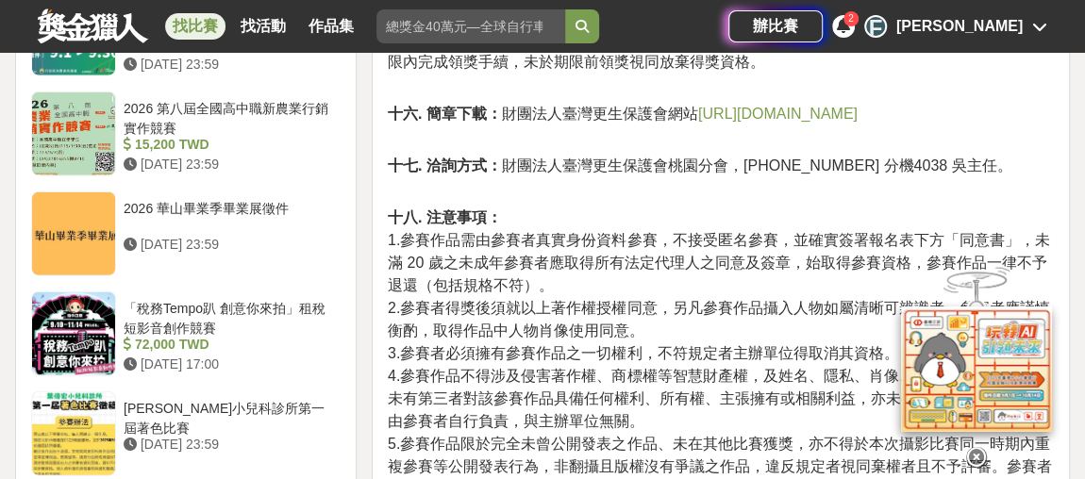
scroll to position [2230, 0]
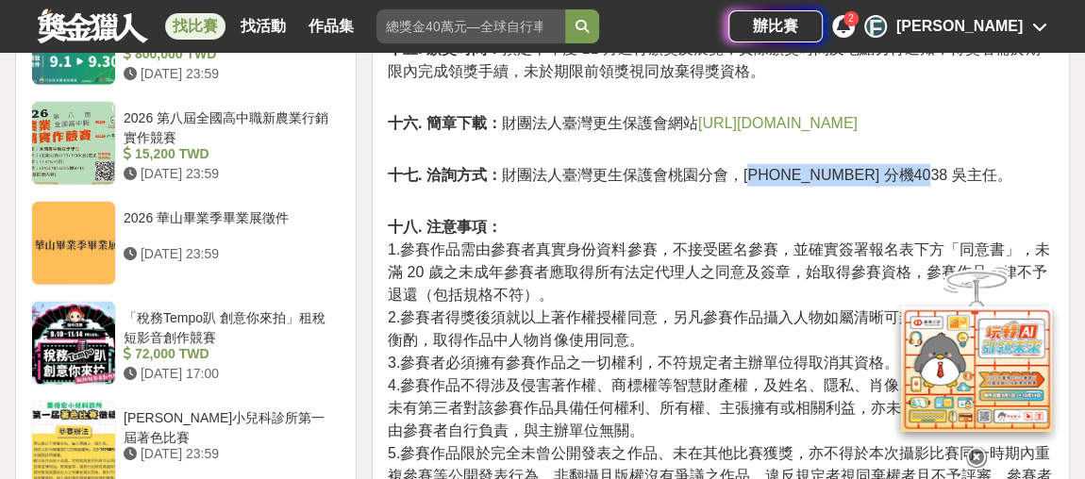
drag, startPoint x: 750, startPoint y: 150, endPoint x: 898, endPoint y: 150, distance: 148.2
click at [898, 167] on span "十七. 洽詢方式： 財團法人臺灣更生保護會桃園分會，[PHONE_NUMBER] 分機4038 吳主任。" at bounding box center [700, 175] width 624 height 16
copy span "03)216-0123 分機4038"
click at [719, 169] on p "十七. 洽詢方式： 財團法人臺灣更生保護會桃園分會，[PHONE_NUMBER] 分機4038 吳主任。" at bounding box center [721, 185] width 666 height 42
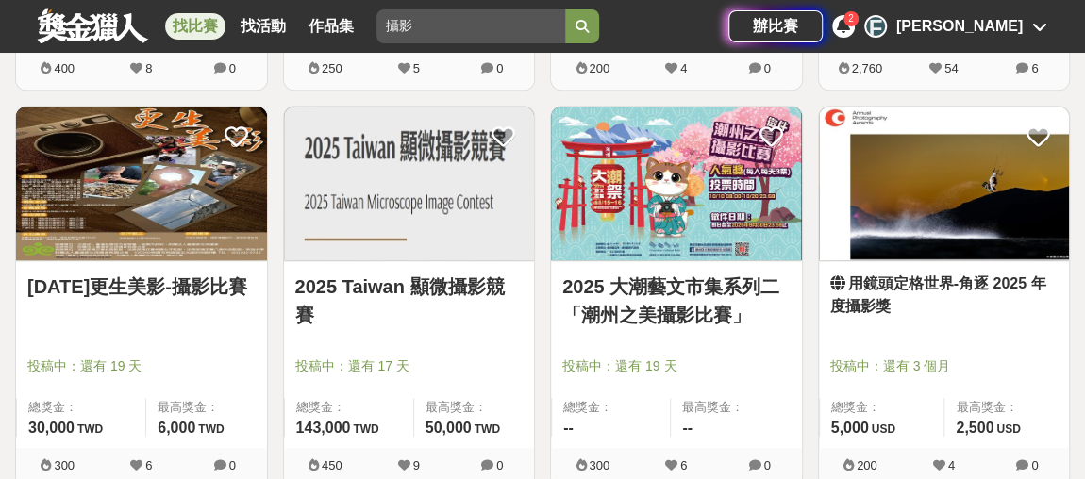
scroll to position [4289, 0]
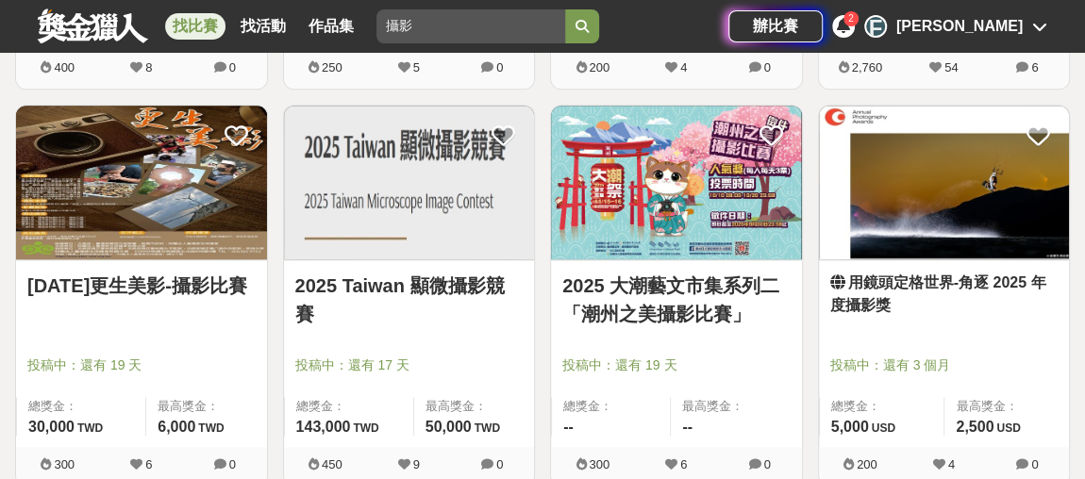
click at [974, 272] on link "用鏡頭定格世界-角逐 2025 年度攝影獎" at bounding box center [944, 294] width 228 height 45
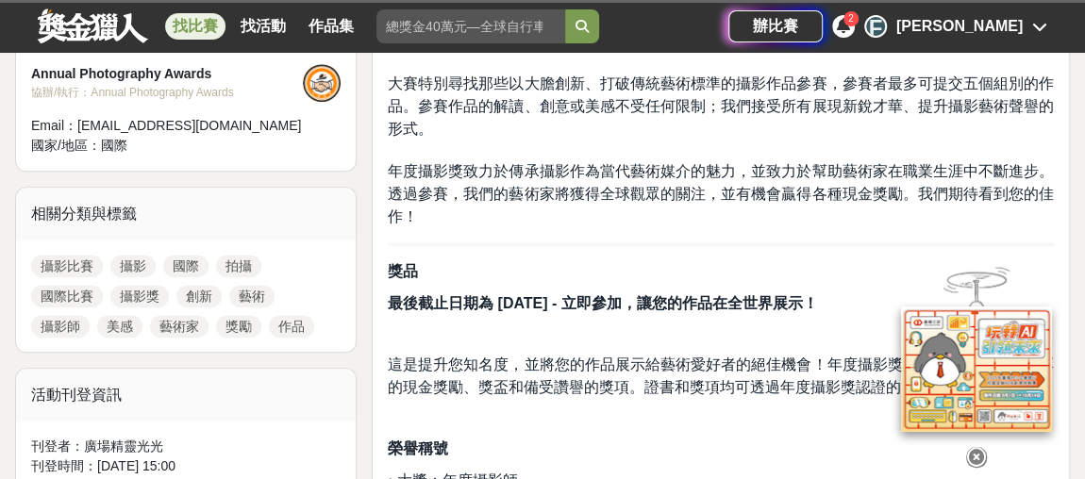
scroll to position [943, 0]
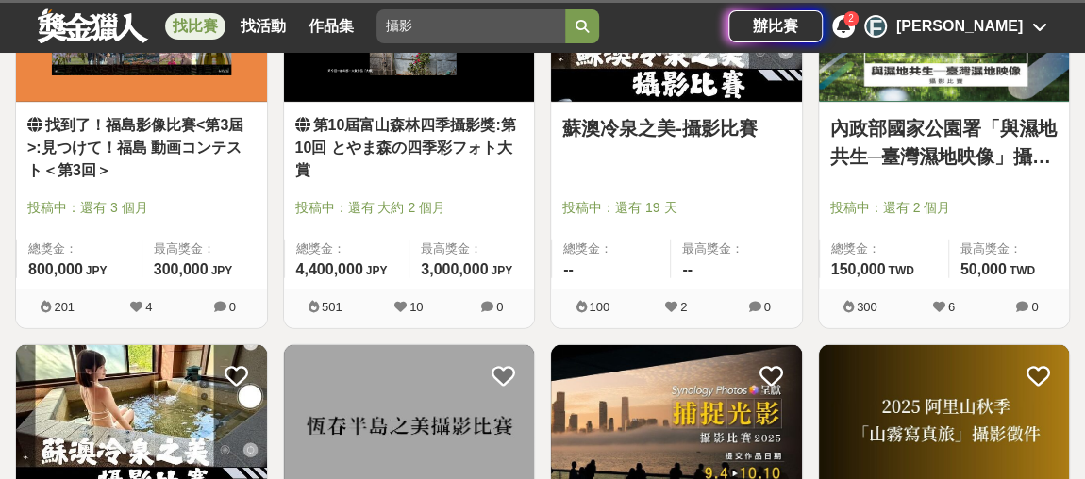
scroll to position [4289, 0]
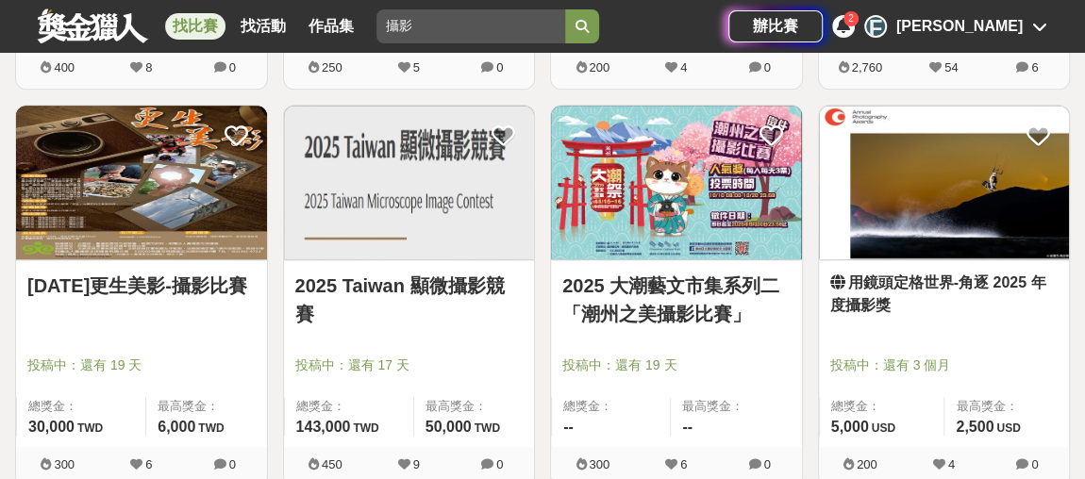
click at [683, 291] on link "2025 大潮藝文市集系列二「潮州之美攝影比賽」" at bounding box center [676, 300] width 228 height 57
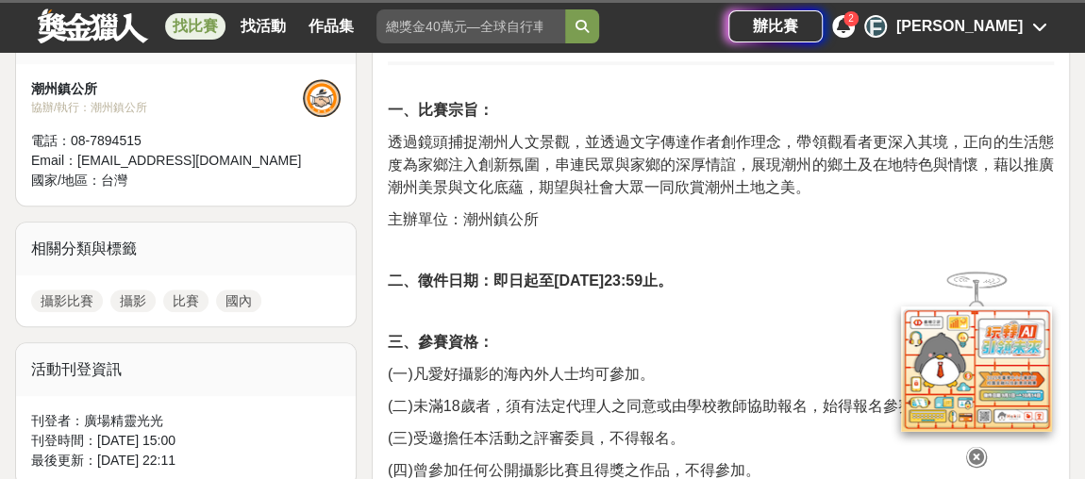
scroll to position [686, 0]
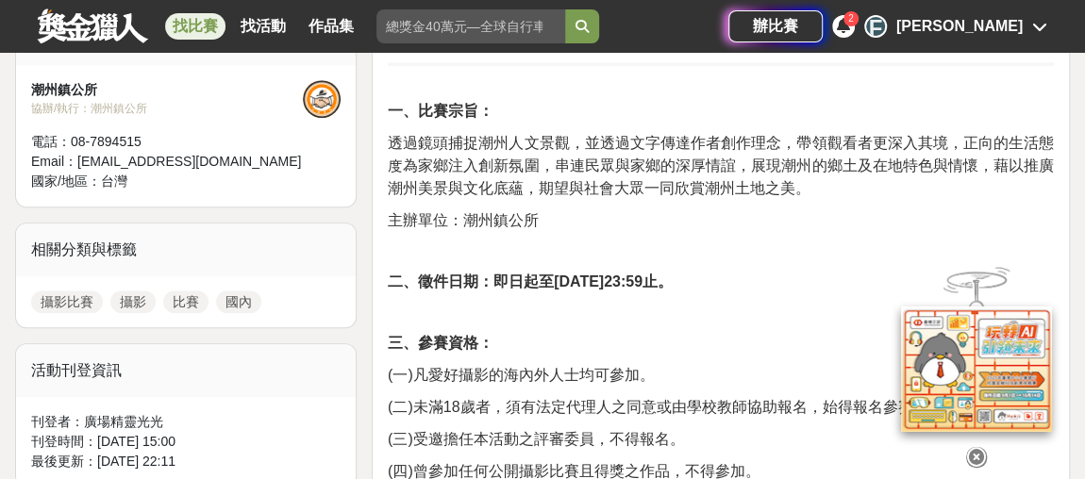
click at [849, 289] on p "二、徵件日期：即日起至[DATE]23:59止。" at bounding box center [721, 282] width 666 height 23
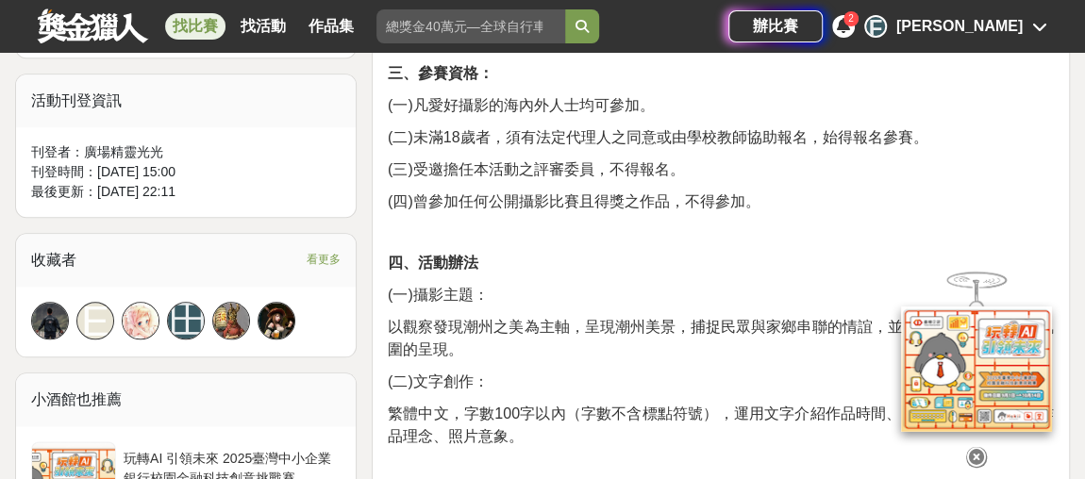
scroll to position [1114, 0]
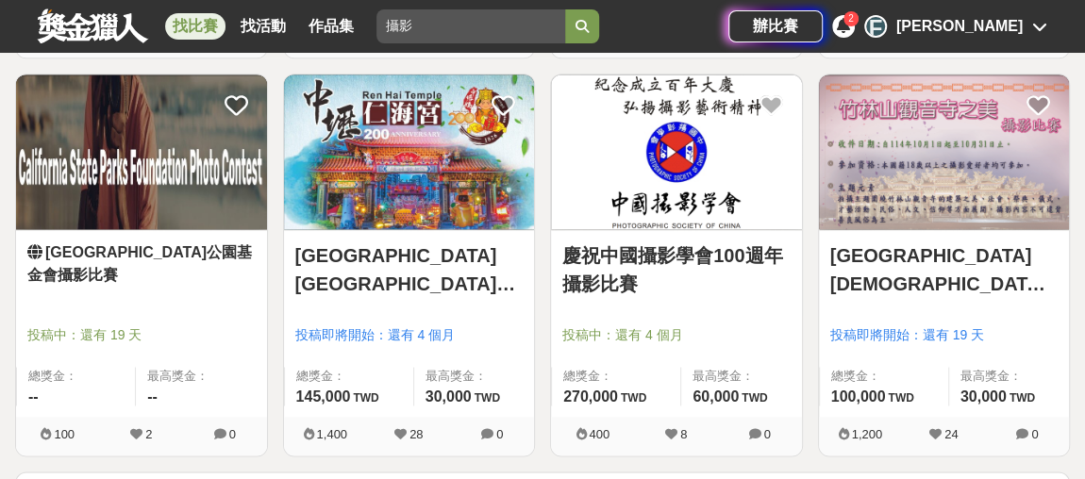
scroll to position [4975, 0]
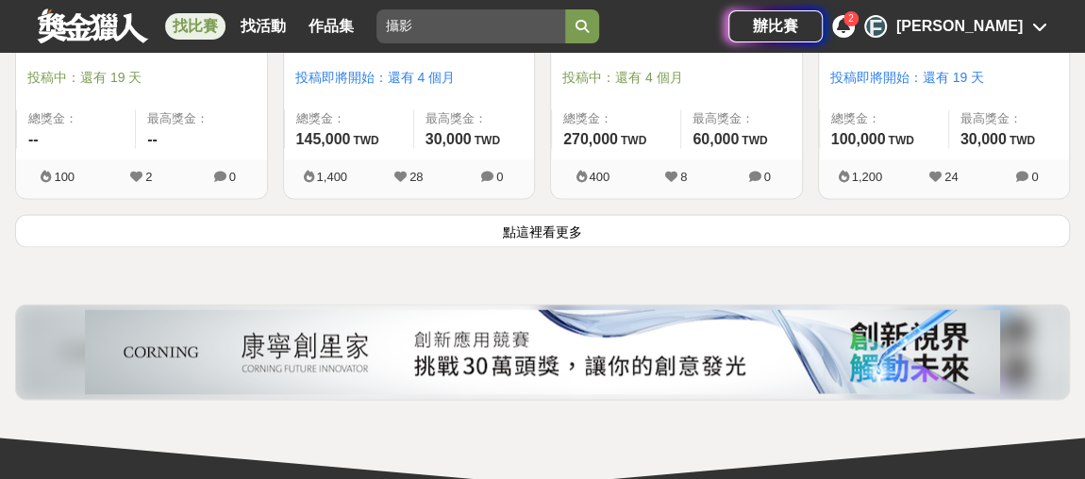
click at [532, 226] on button "點這裡看更多" at bounding box center [542, 230] width 1055 height 33
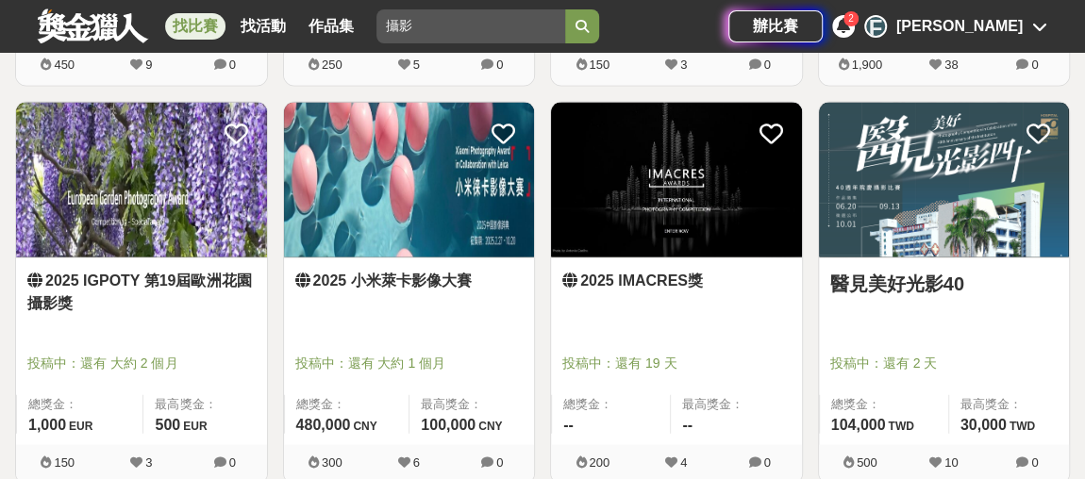
scroll to position [5490, 0]
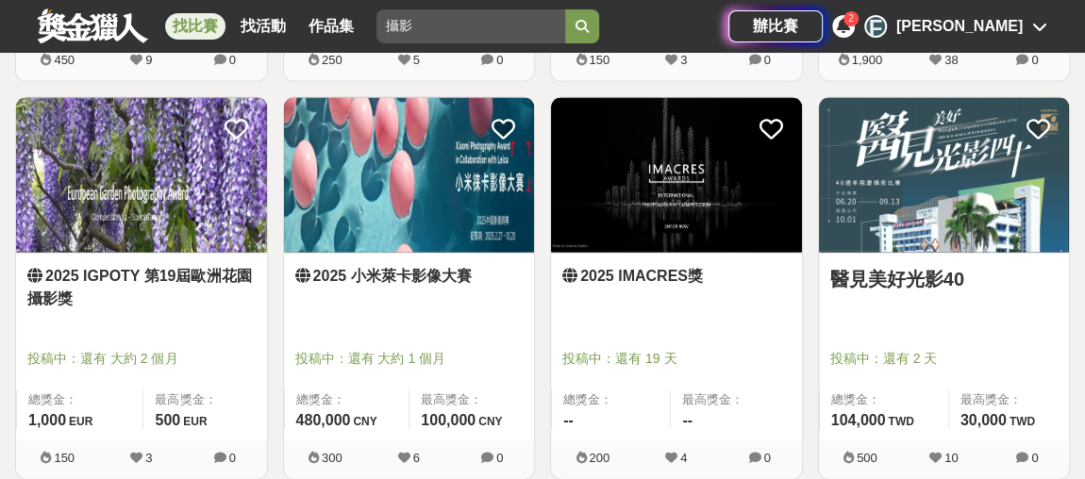
click at [402, 269] on link "2025 小米萊卡影像大賽" at bounding box center [409, 276] width 228 height 23
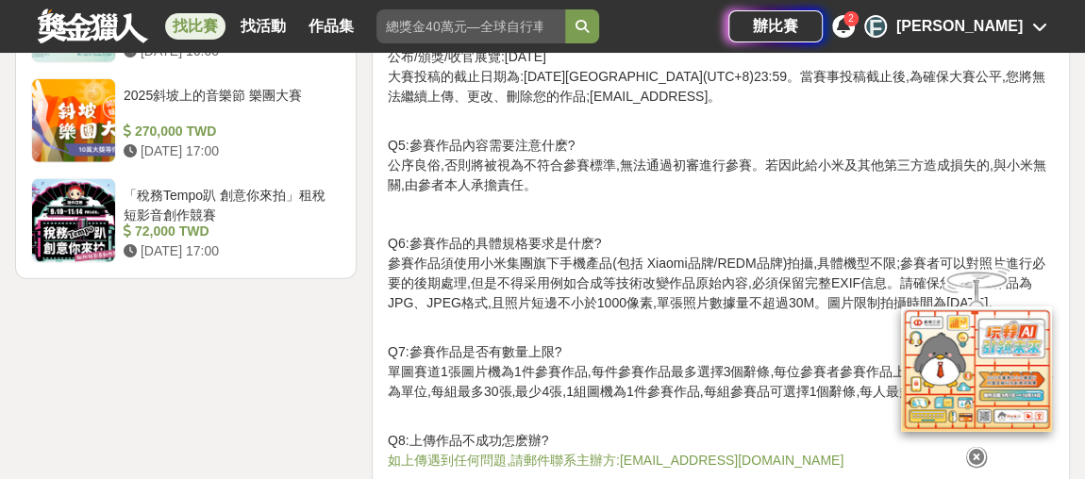
scroll to position [2573, 0]
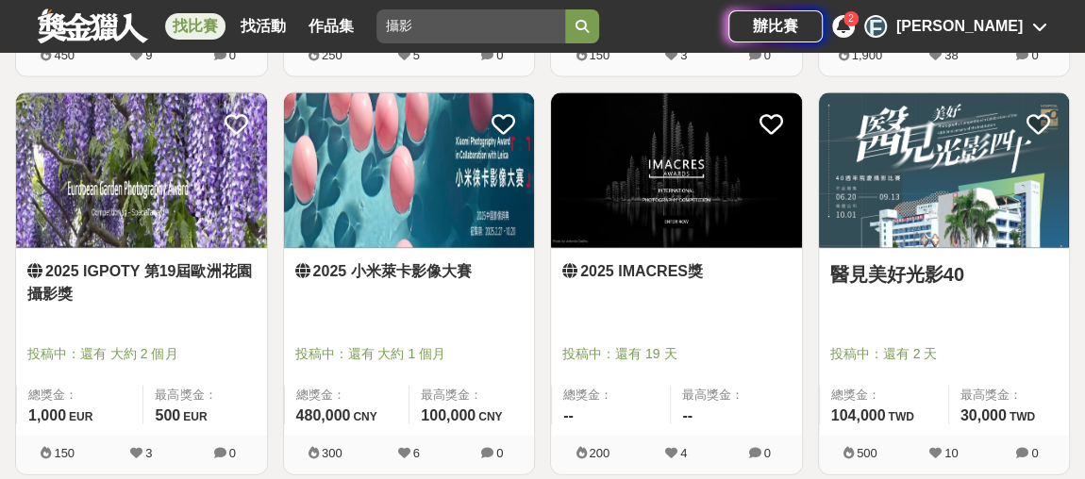
scroll to position [5490, 0]
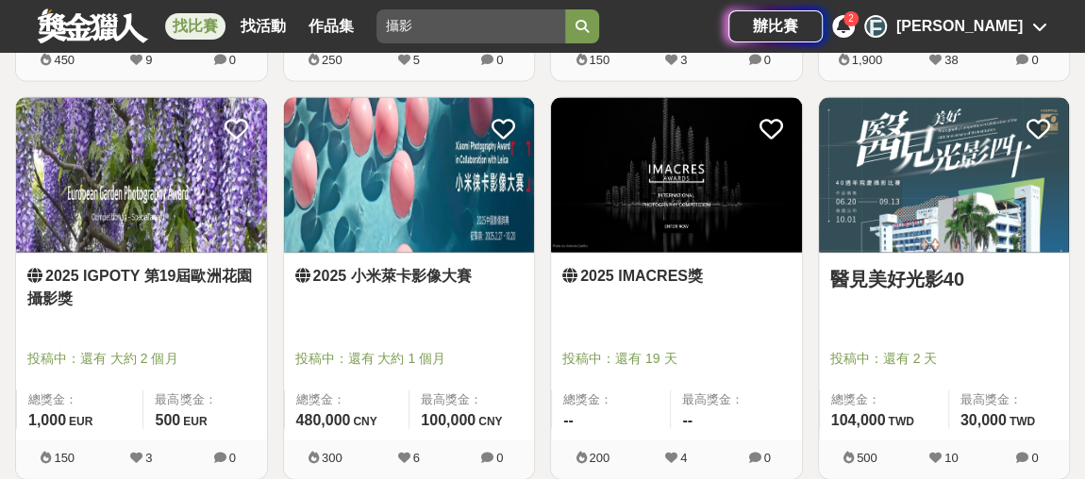
click at [902, 265] on link "醫見美好光影40" at bounding box center [944, 279] width 228 height 28
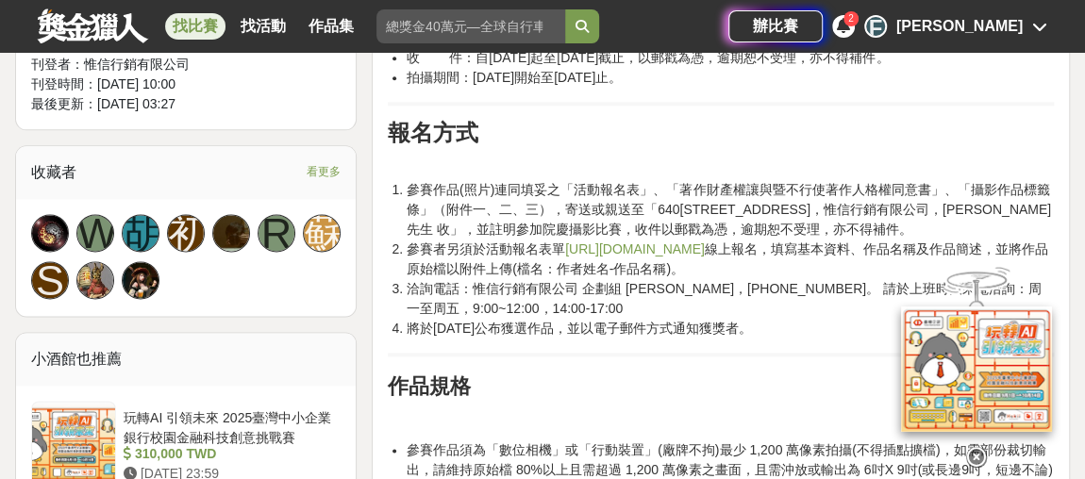
scroll to position [1200, 0]
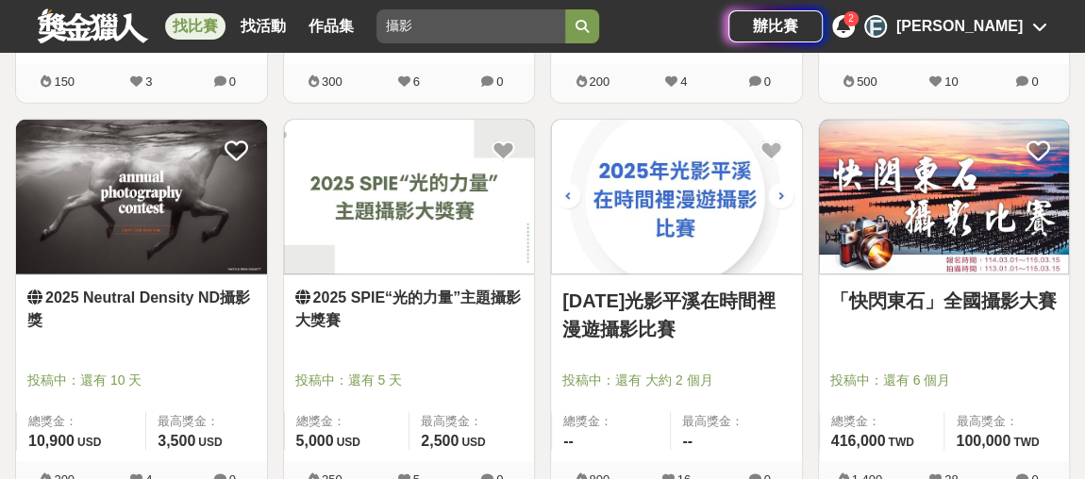
scroll to position [5919, 0]
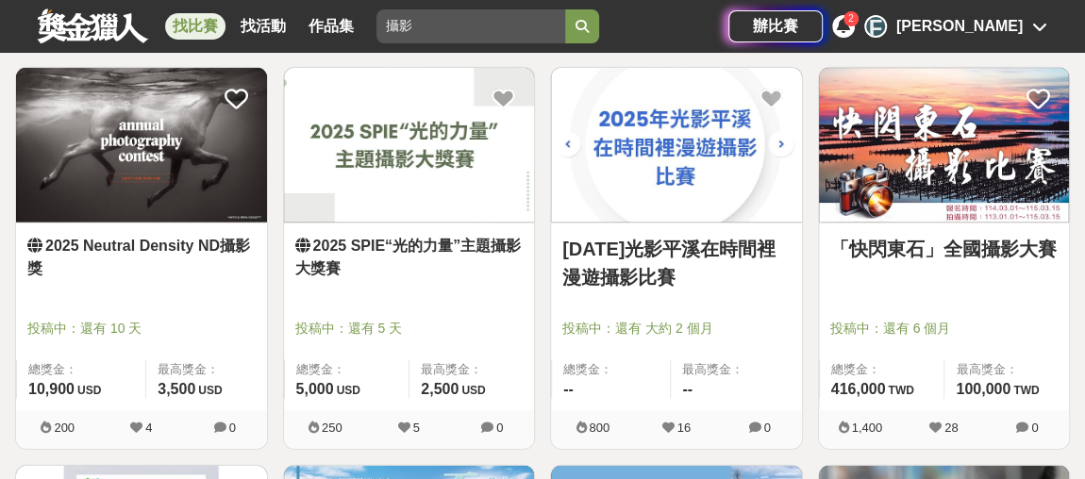
click at [669, 240] on link "[DATE]光影平溪在時間裡漫遊攝影比賽" at bounding box center [676, 263] width 228 height 57
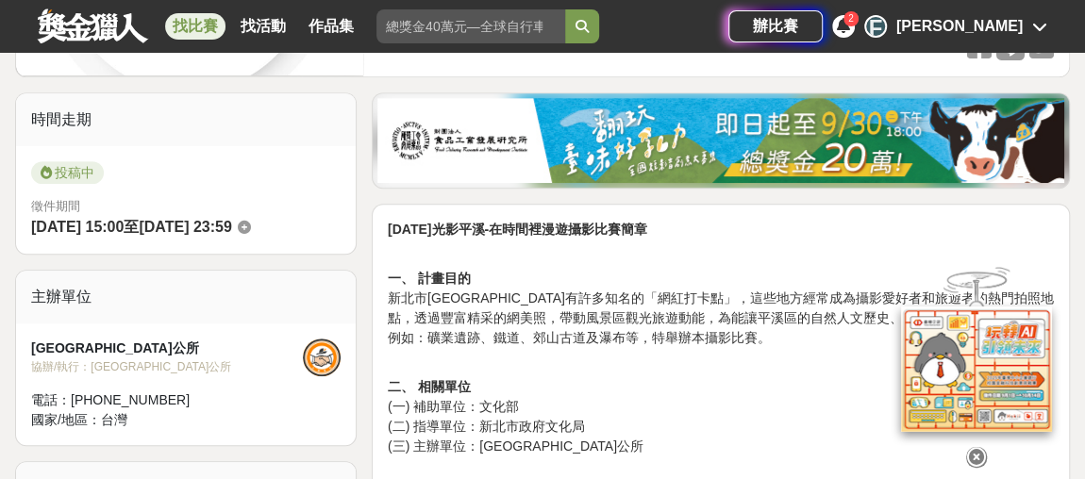
scroll to position [428, 0]
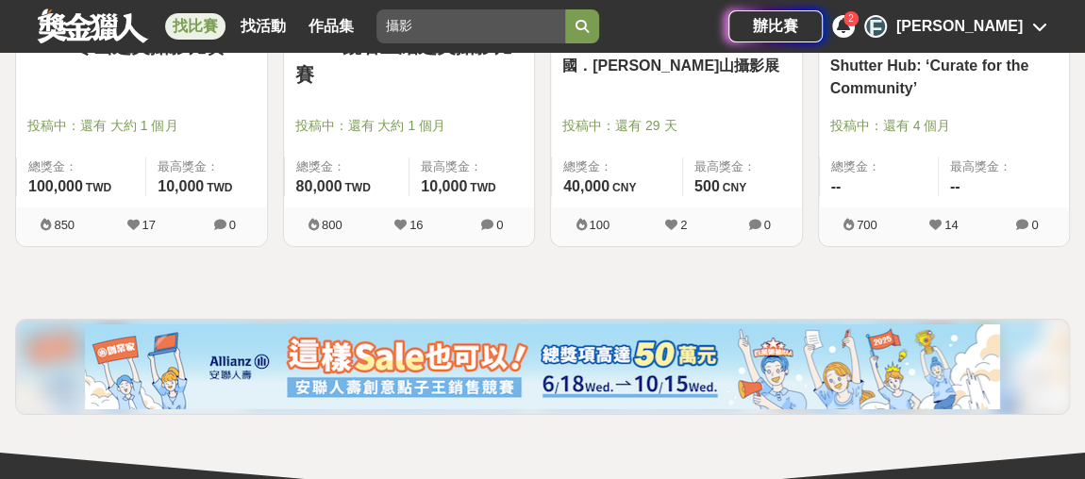
scroll to position [6777, 0]
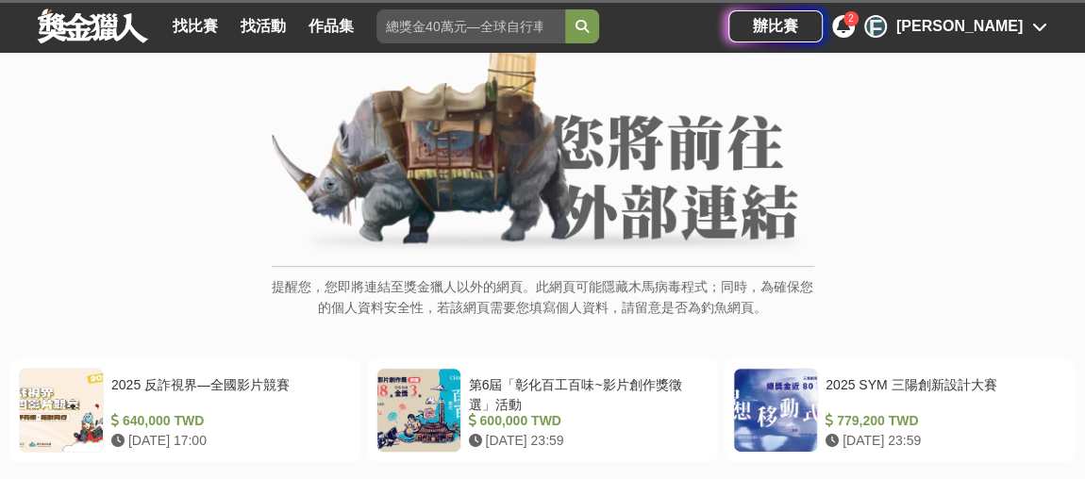
scroll to position [257, 0]
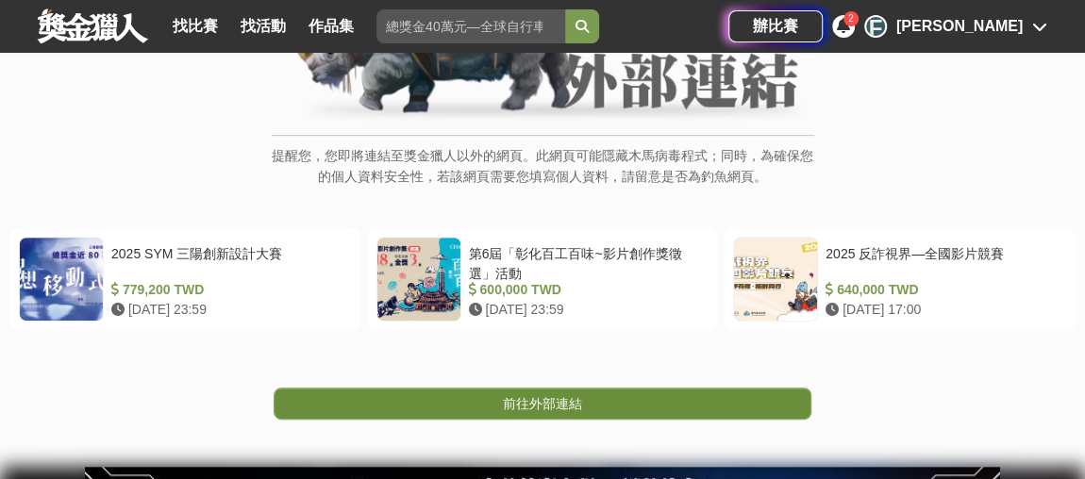
click at [588, 402] on link "前往外部連結" at bounding box center [543, 404] width 538 height 32
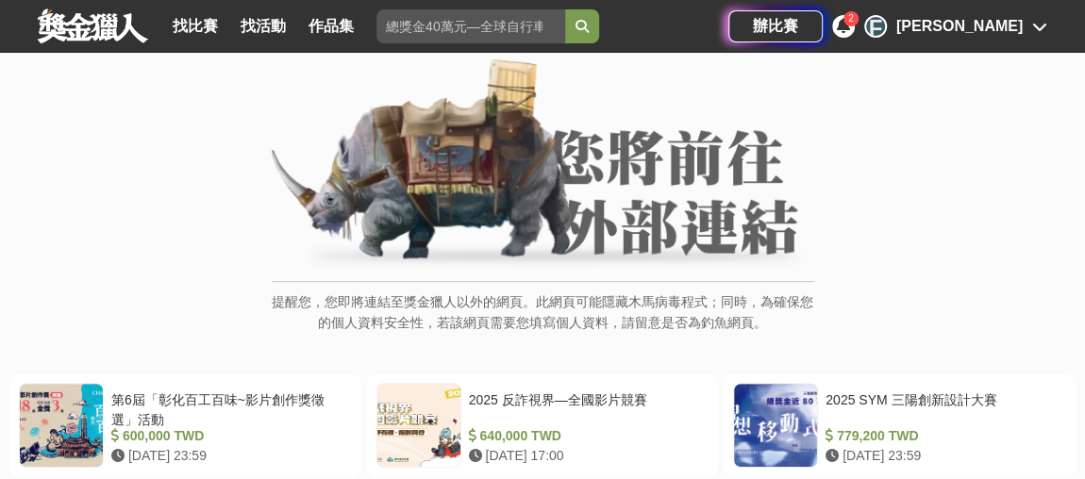
scroll to position [257, 0]
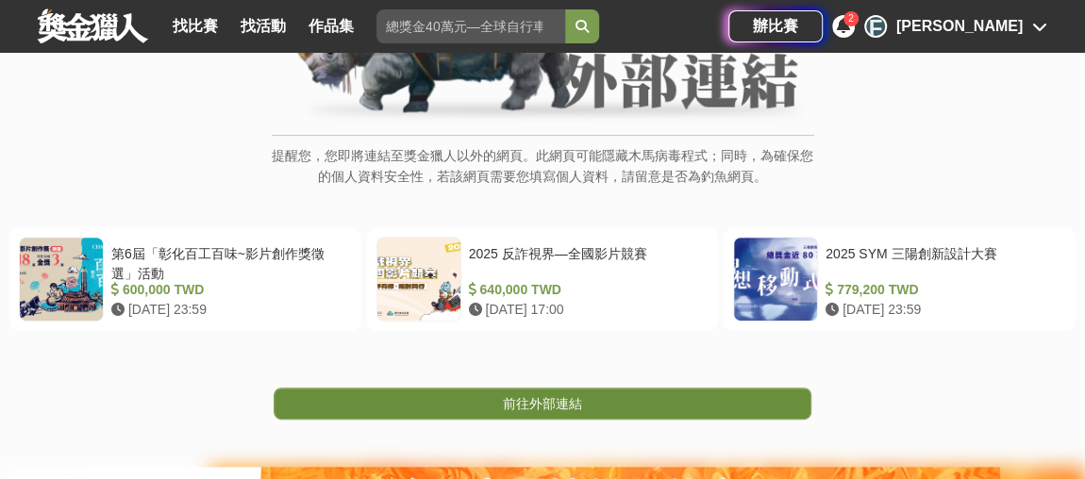
click at [562, 399] on span "前往外部連結" at bounding box center [542, 403] width 79 height 15
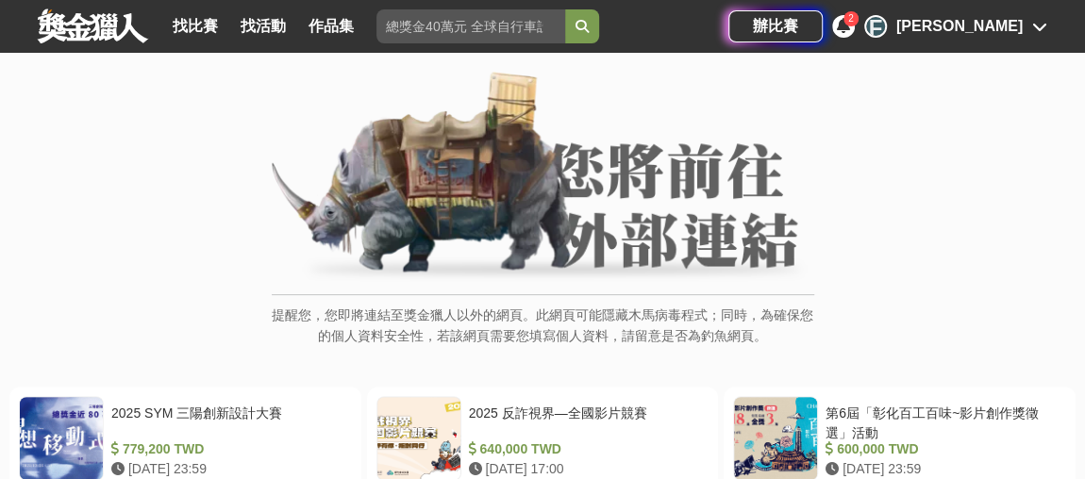
scroll to position [257, 0]
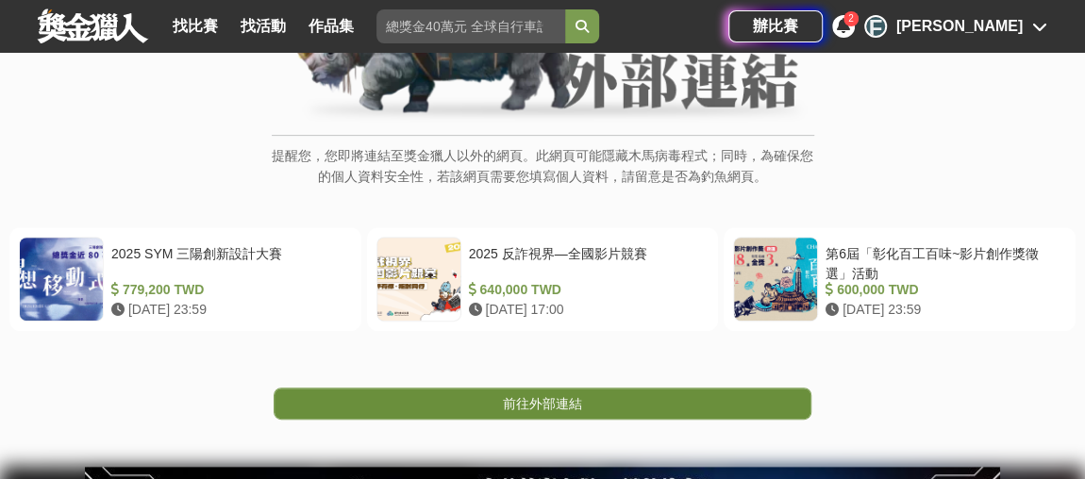
click at [546, 402] on span "前往外部連結" at bounding box center [542, 403] width 79 height 15
